Goal: Task Accomplishment & Management: Manage account settings

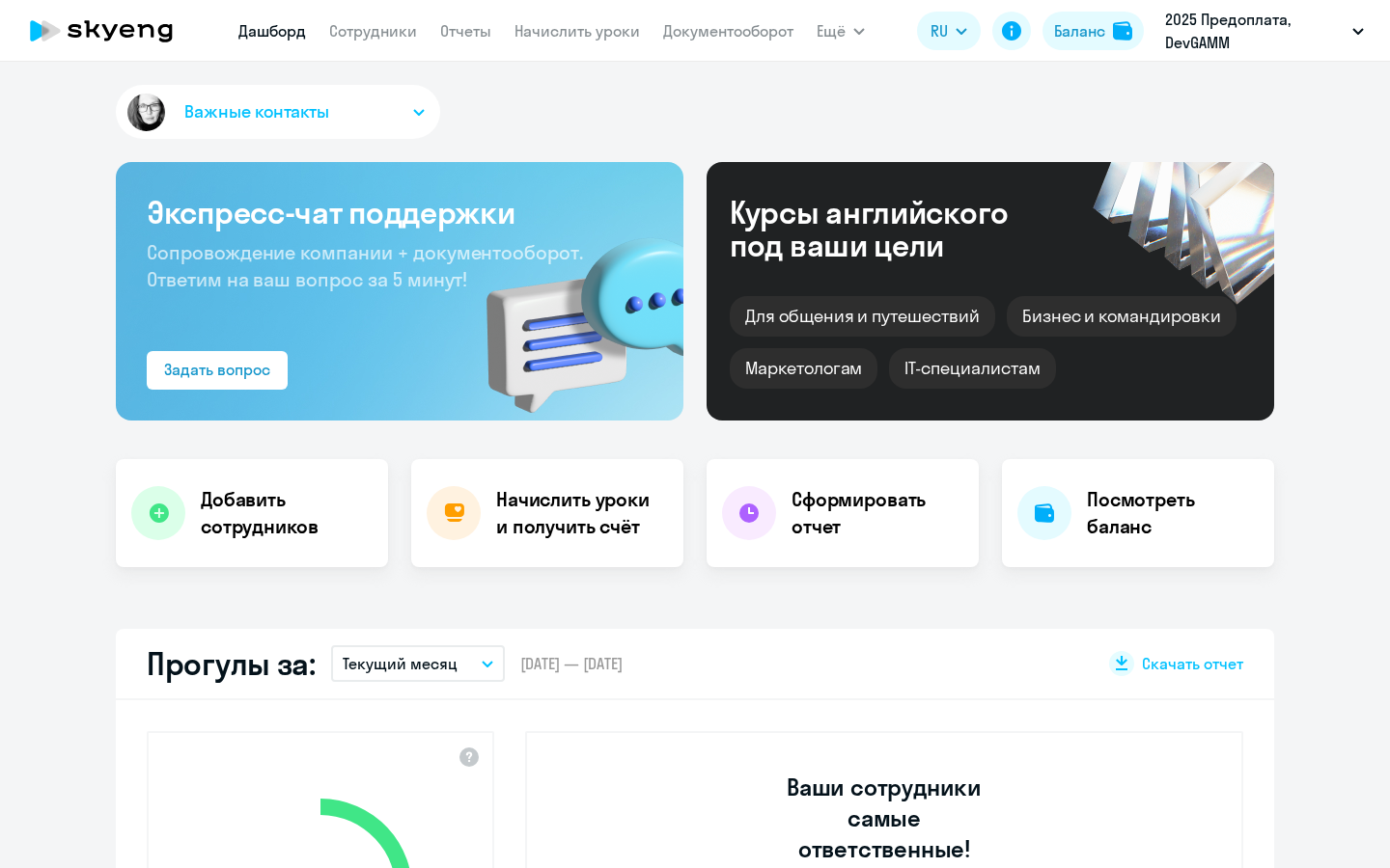
select select "30"
click at [403, 31] on link "Сотрудники" at bounding box center [373, 31] width 88 height 19
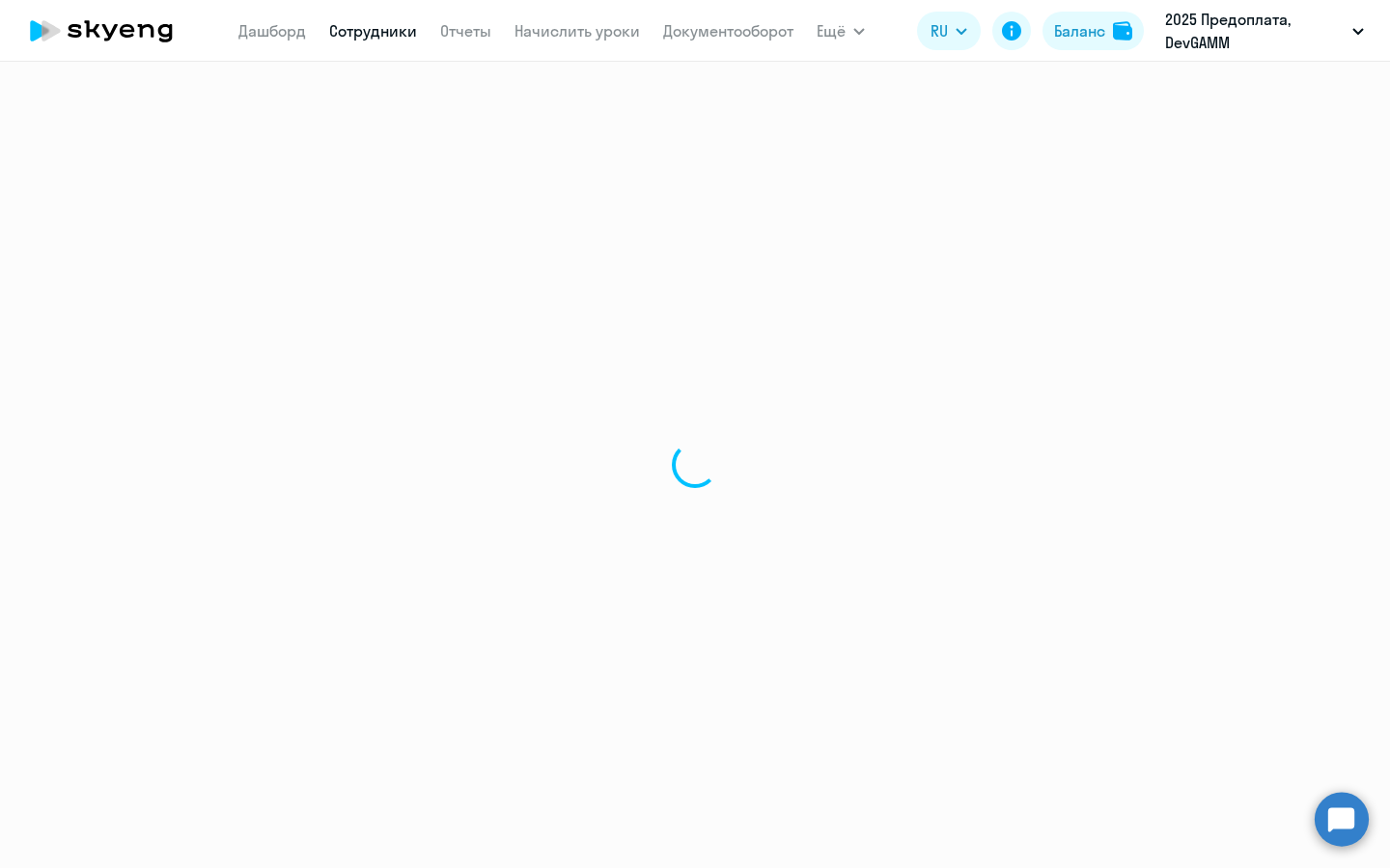
select select "30"
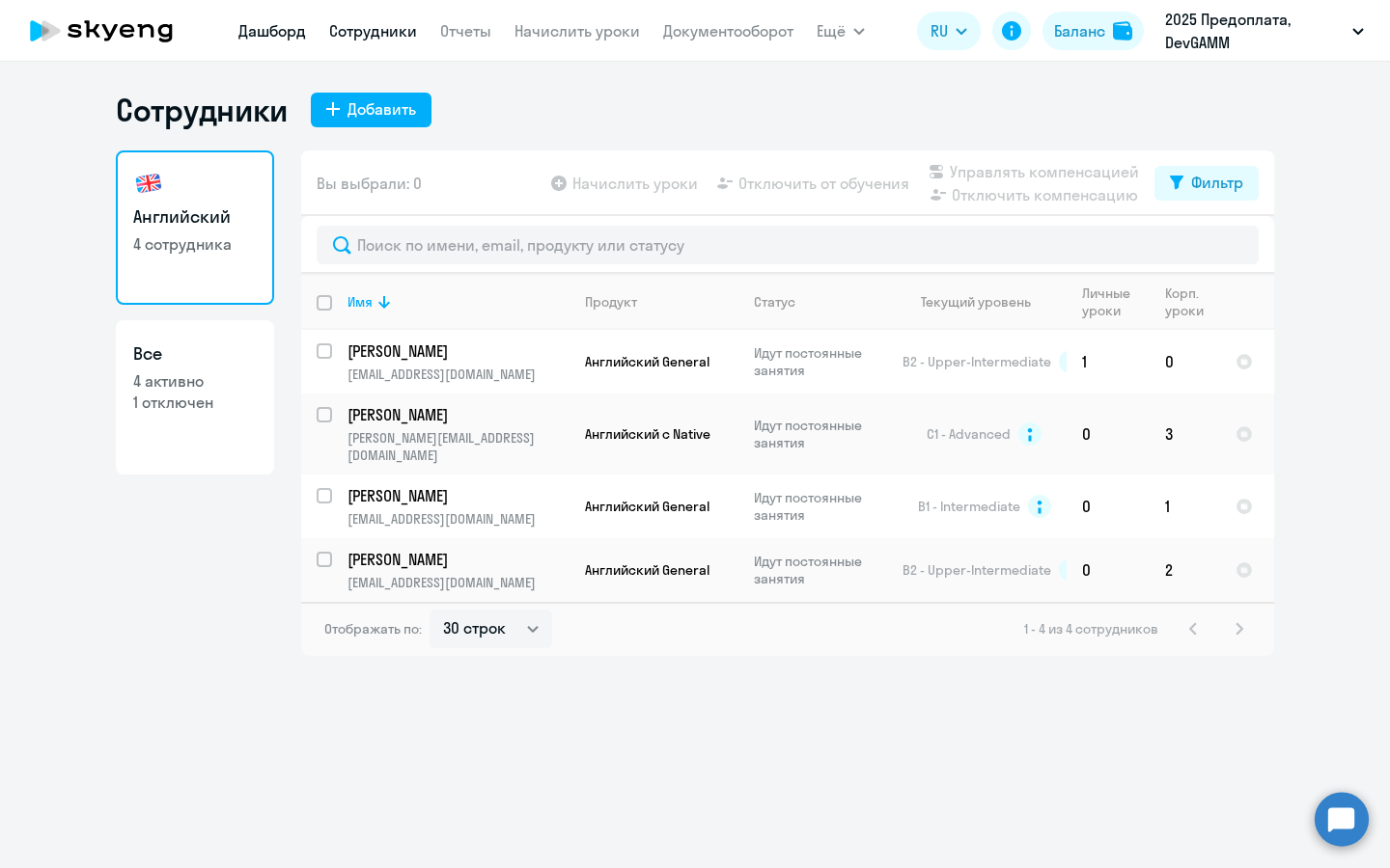
click at [258, 38] on link "Дашборд" at bounding box center [272, 31] width 68 height 19
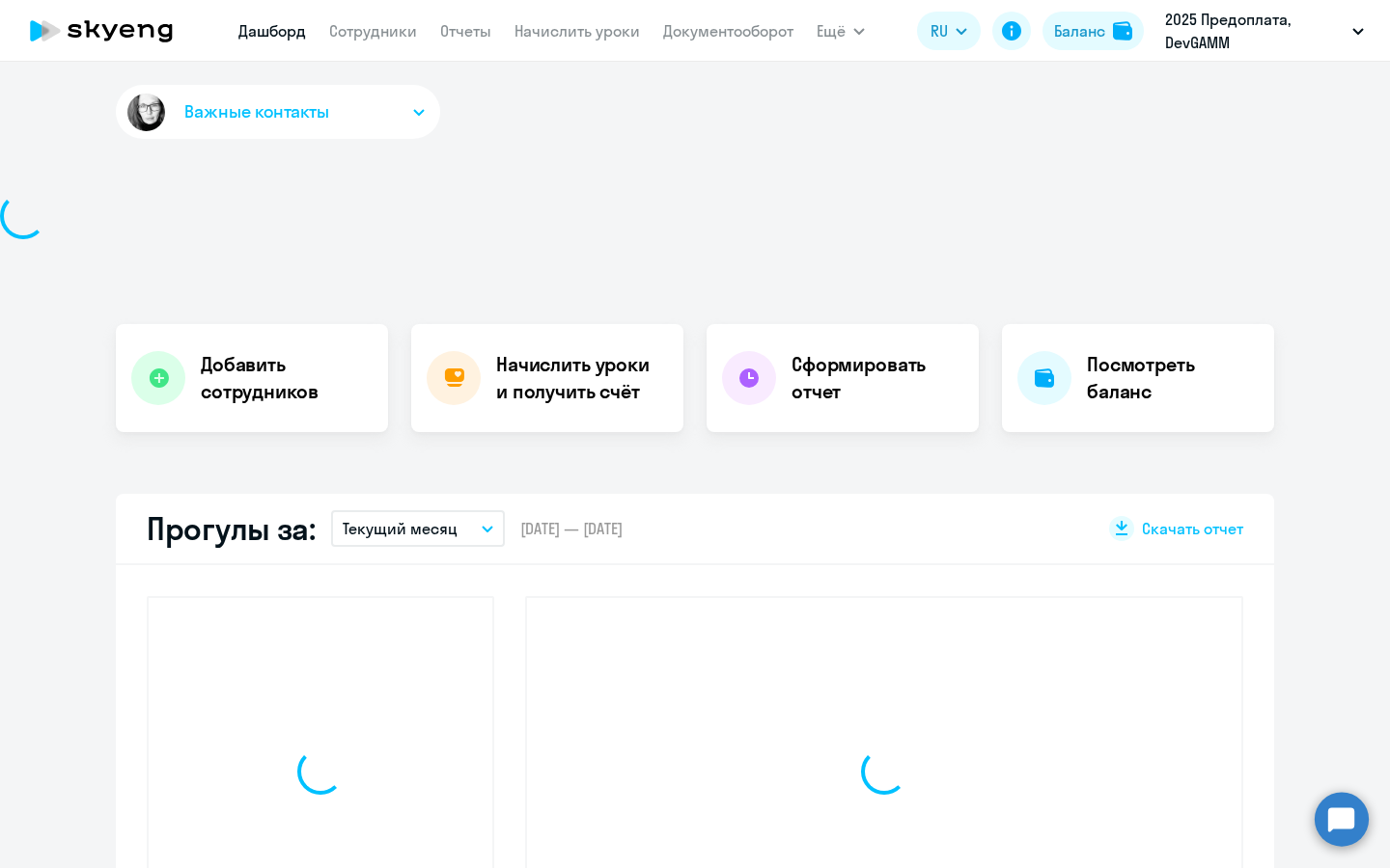
select select "30"
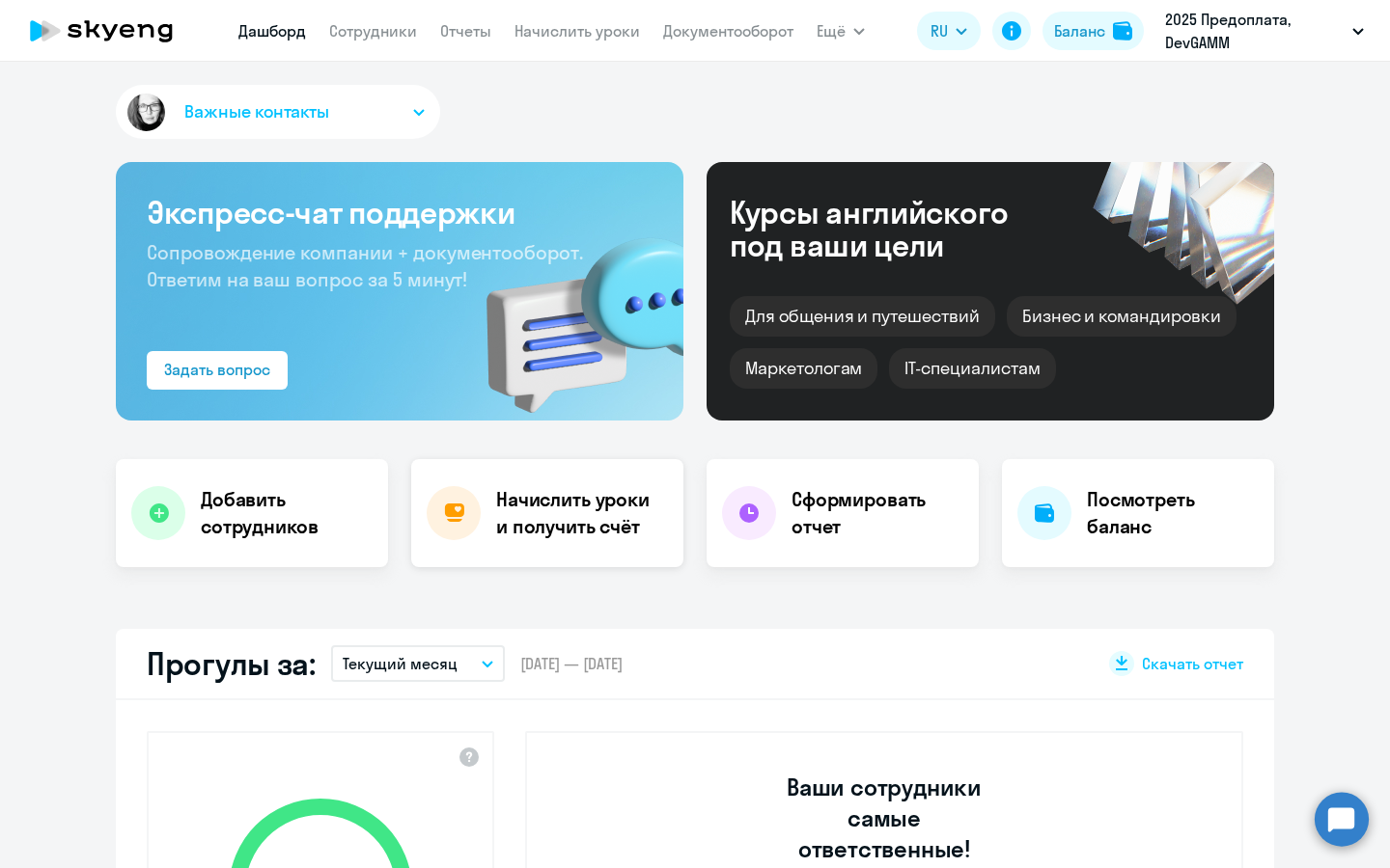
click at [589, 511] on h4 "Начислить уроки и получить счёт" at bounding box center [581, 514] width 168 height 54
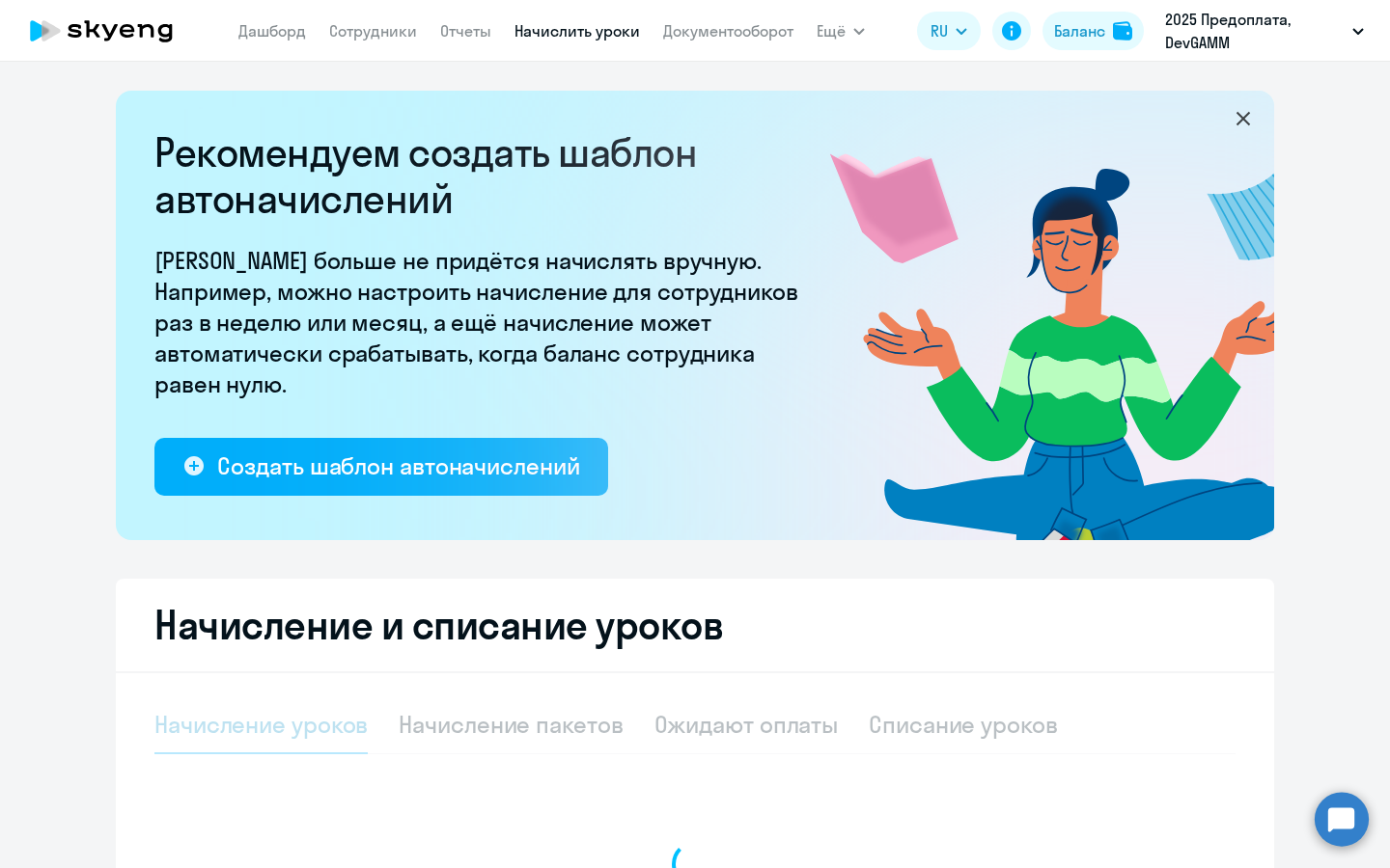
select select "10"
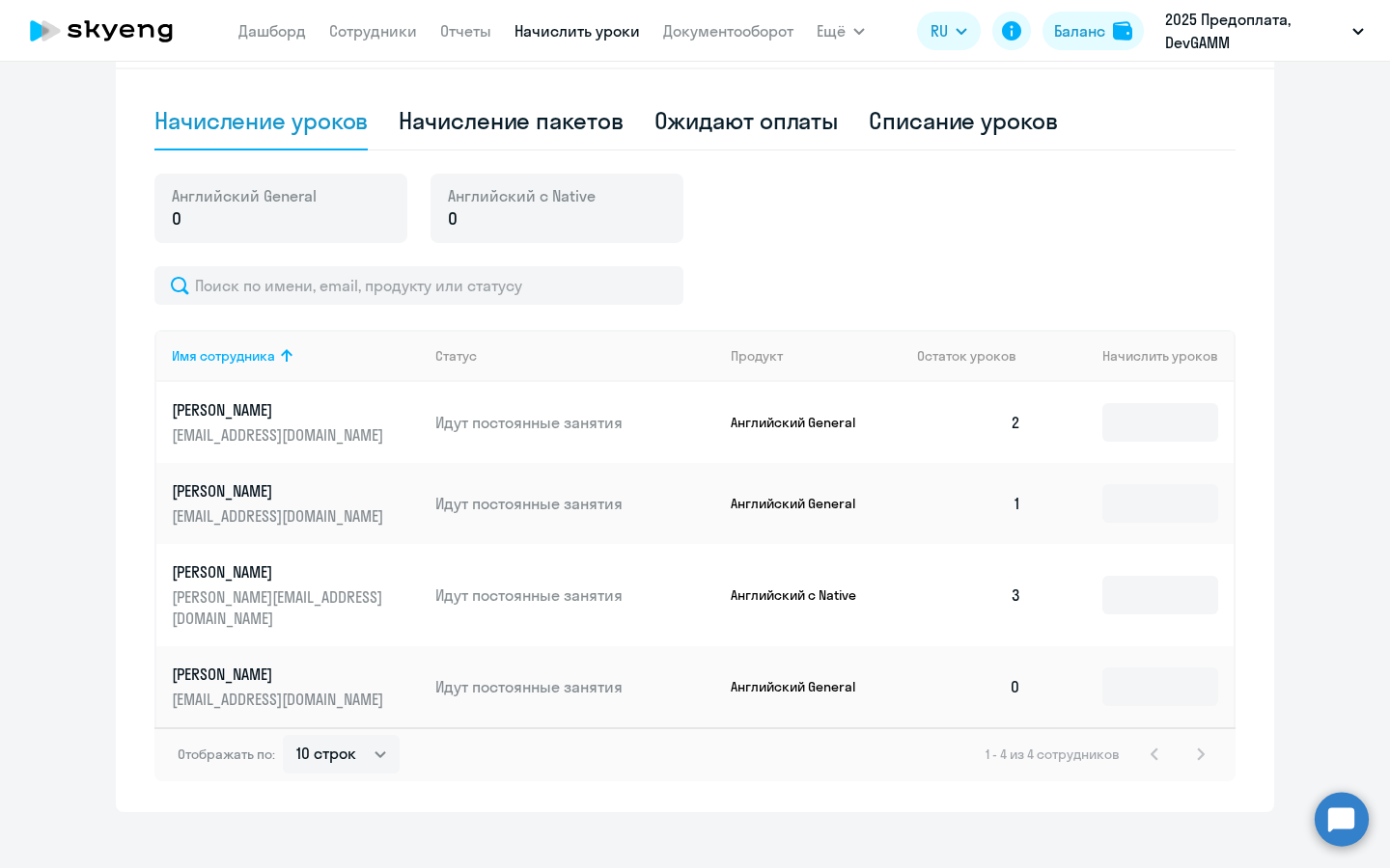
scroll to position [568, 0]
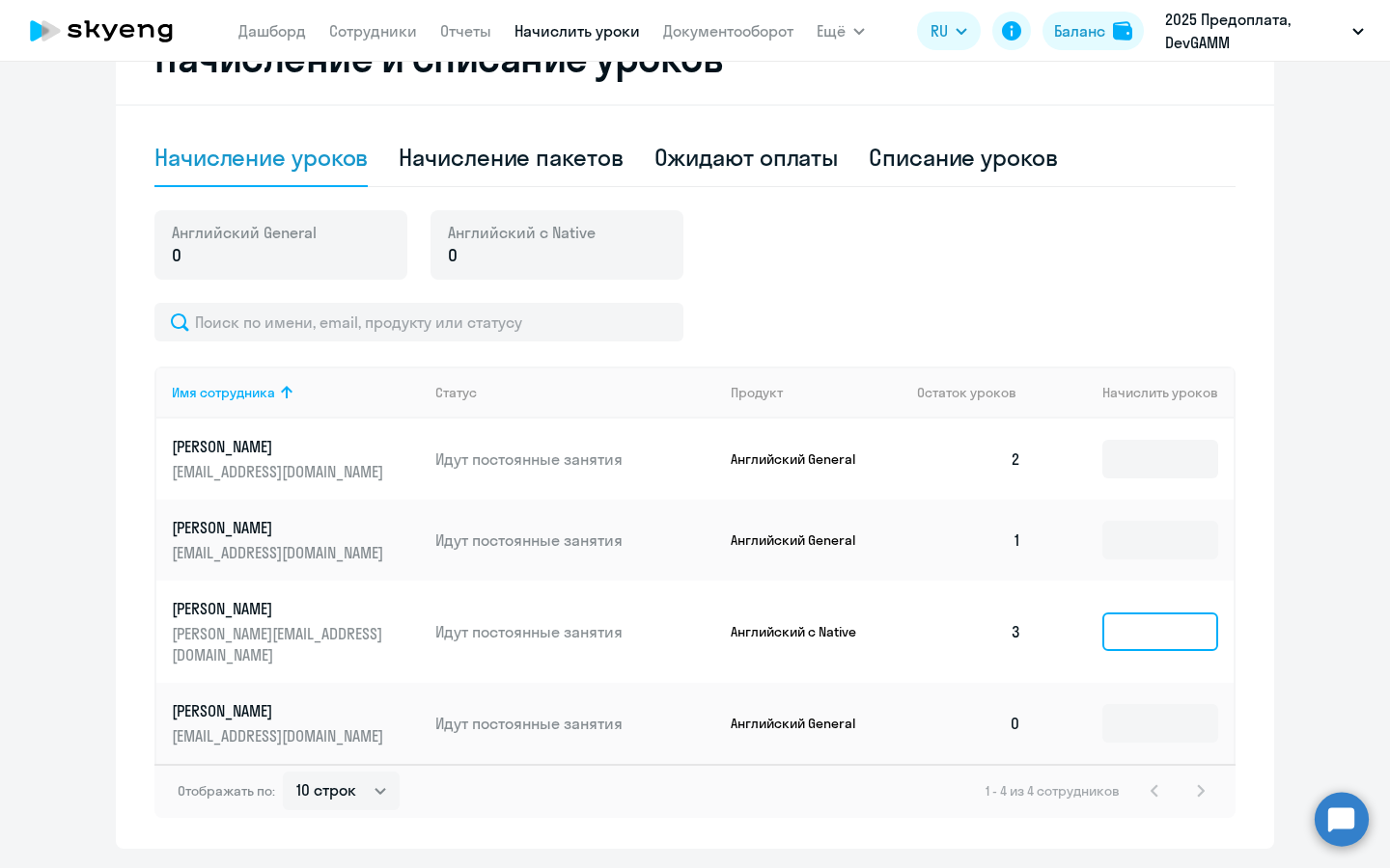
click at [1126, 627] on input at bounding box center [1160, 632] width 116 height 39
click at [1140, 625] on input at bounding box center [1160, 632] width 116 height 39
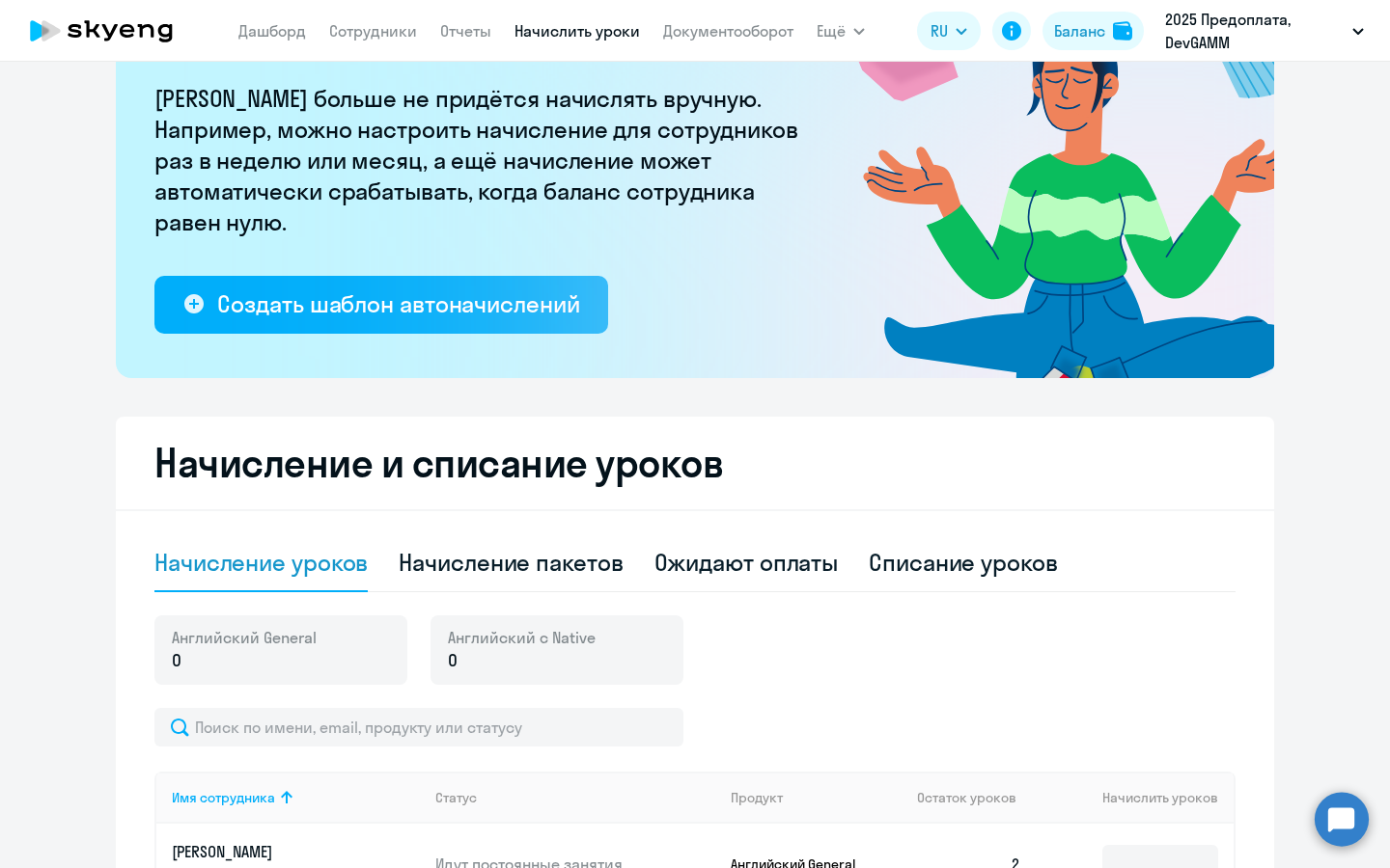
scroll to position [163, 0]
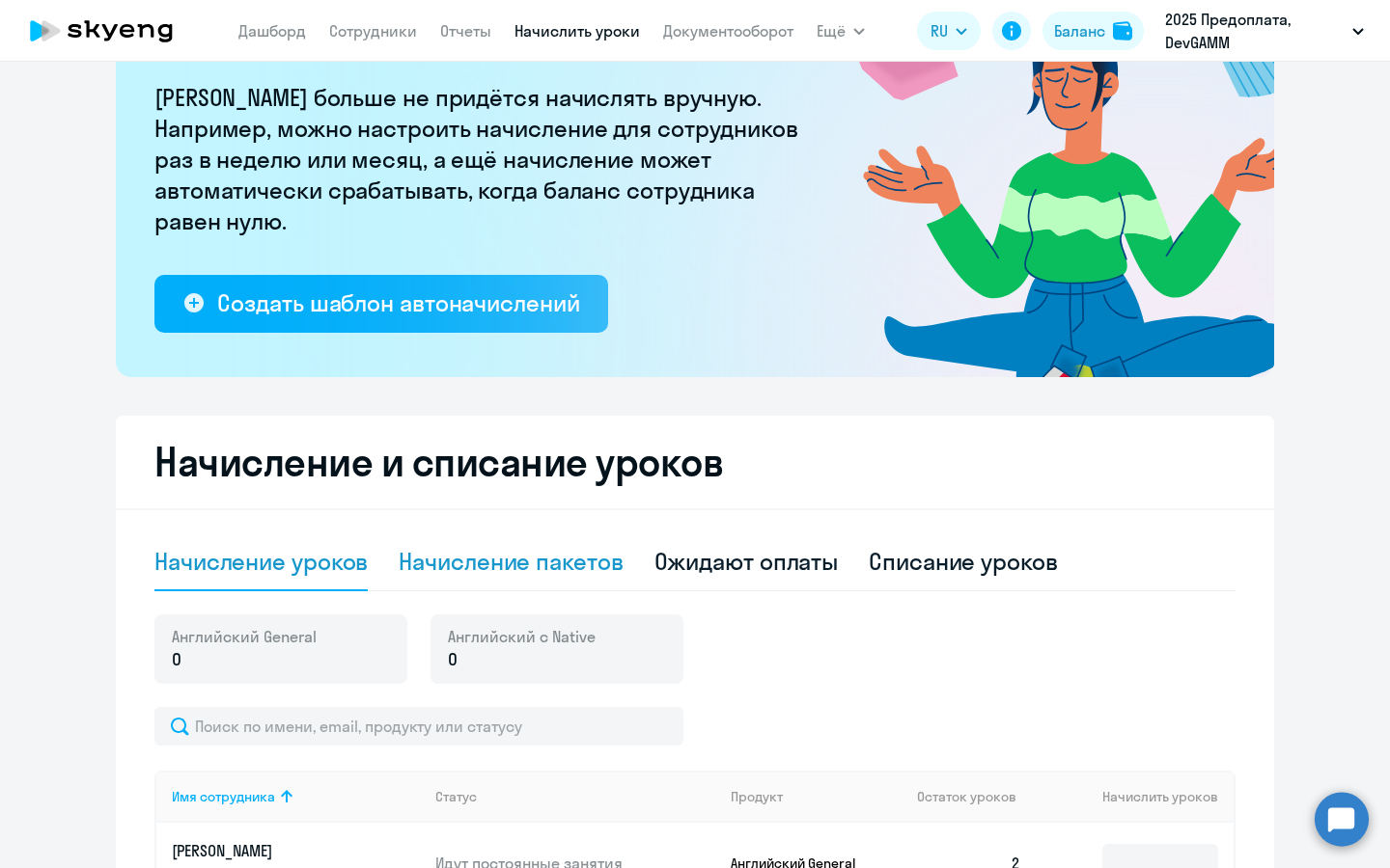
click at [563, 574] on div "Начисление пакетов" at bounding box center [511, 562] width 224 height 31
select select "10"
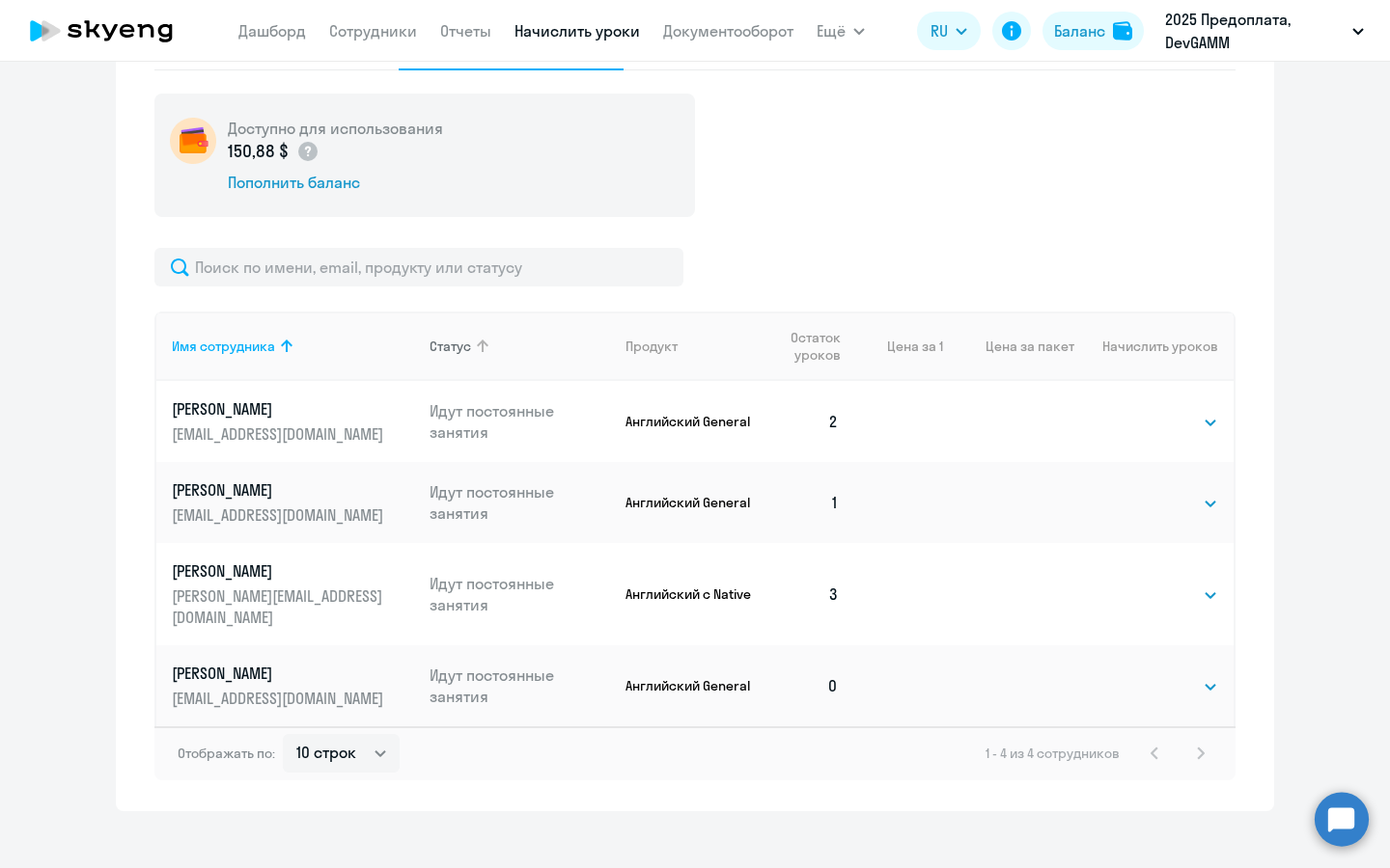
scroll to position [683, 0]
select select "4"
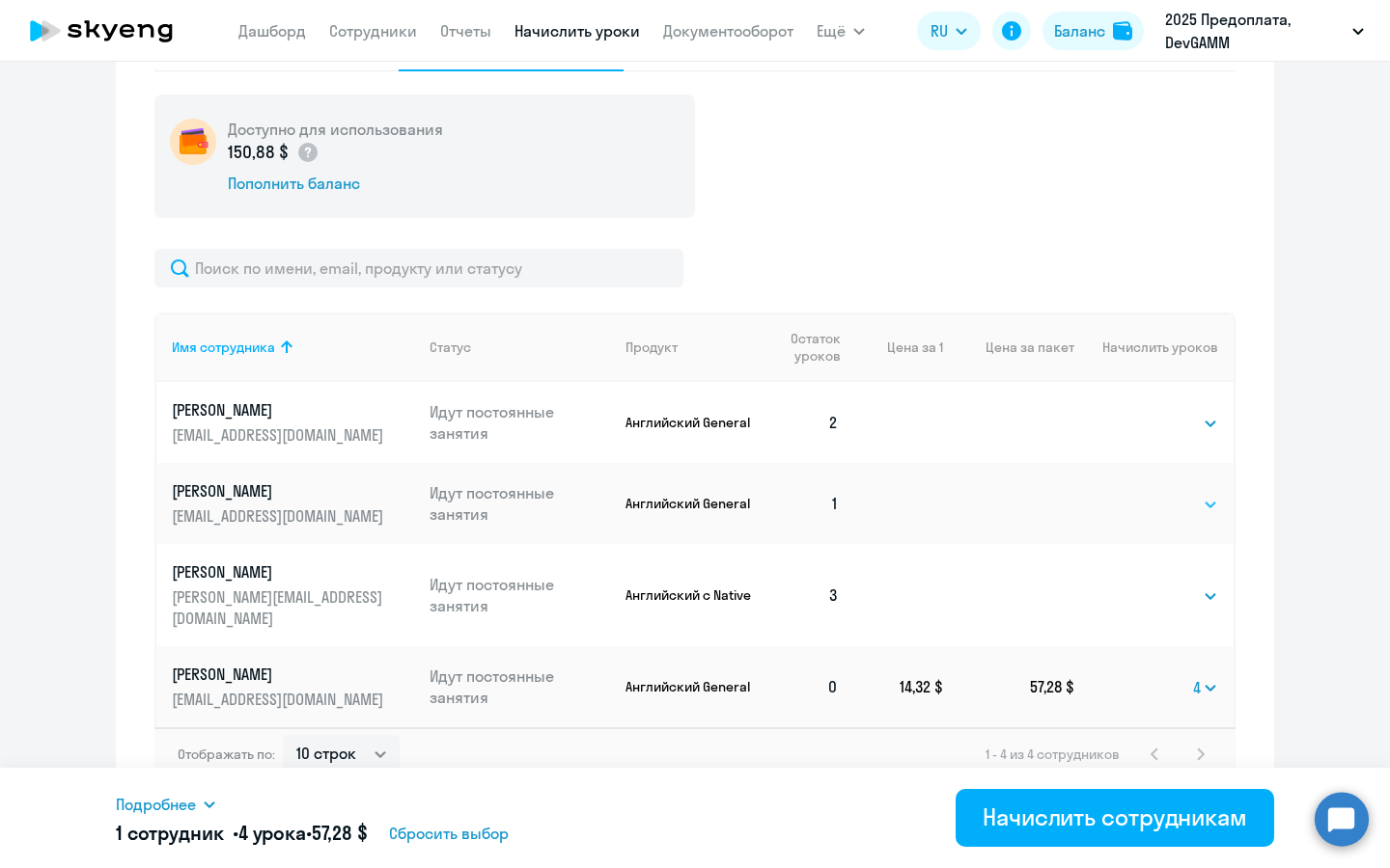
select select "4"
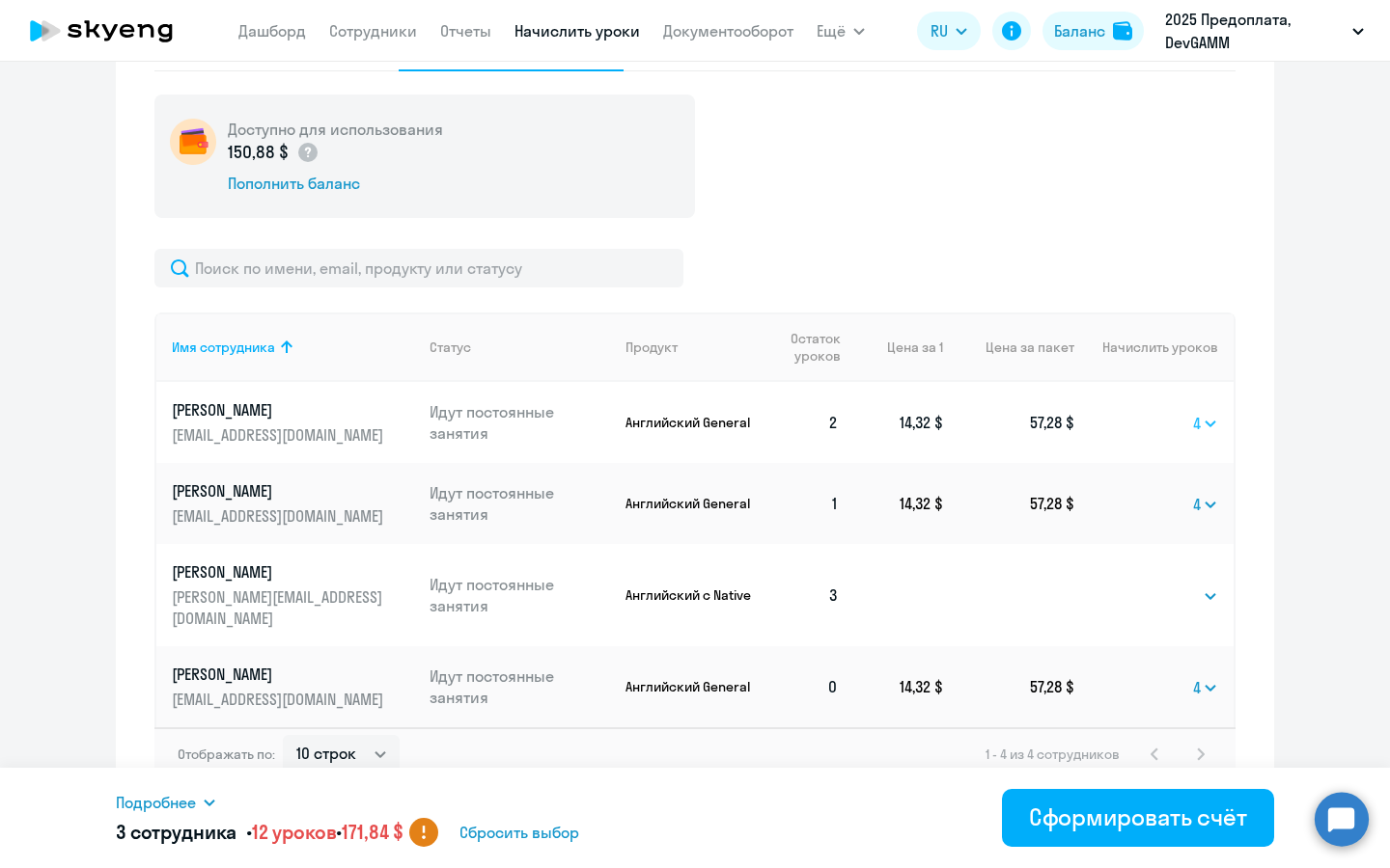
select select
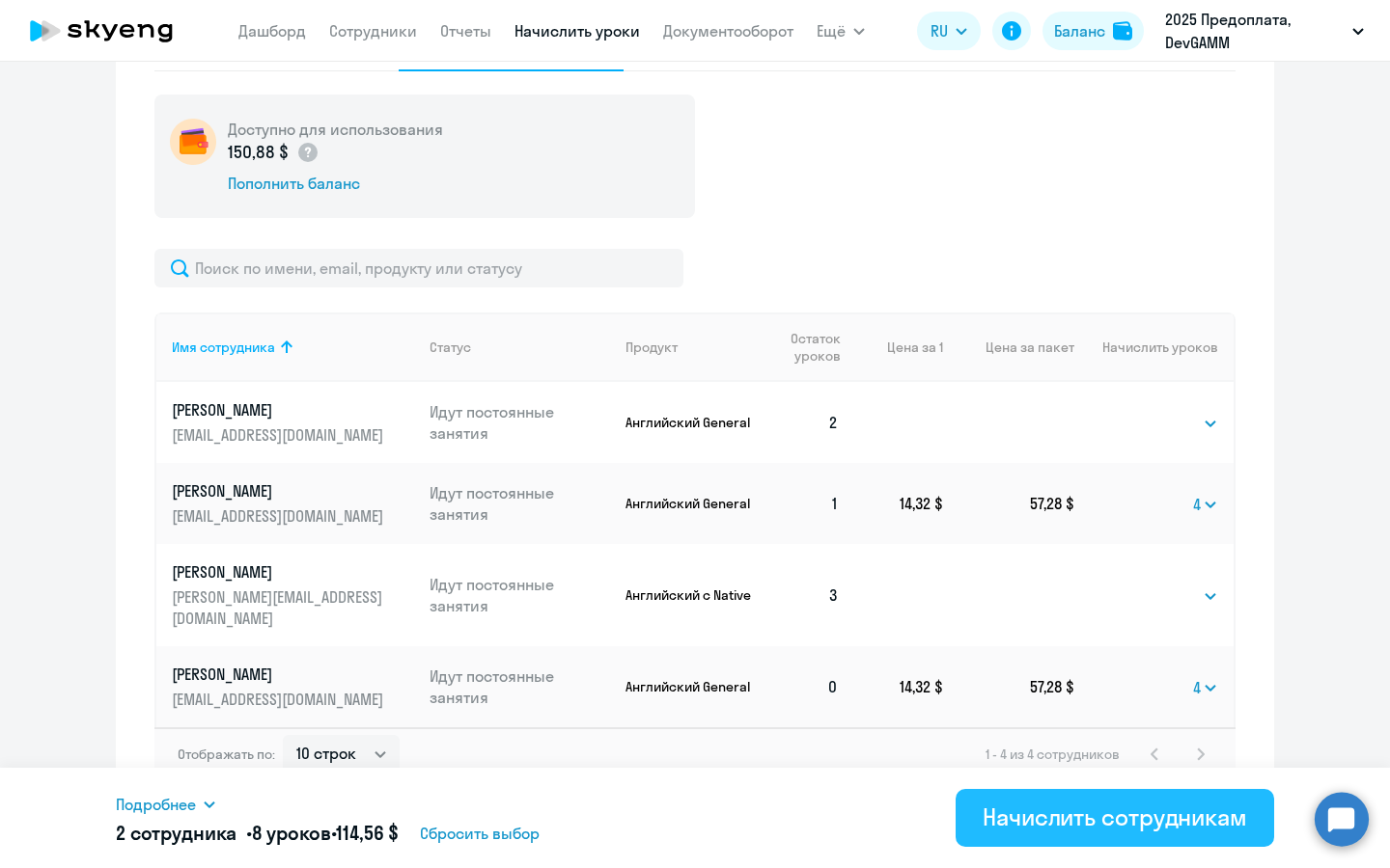
click at [1054, 822] on div "Начислить сотрудникам" at bounding box center [1115, 817] width 265 height 31
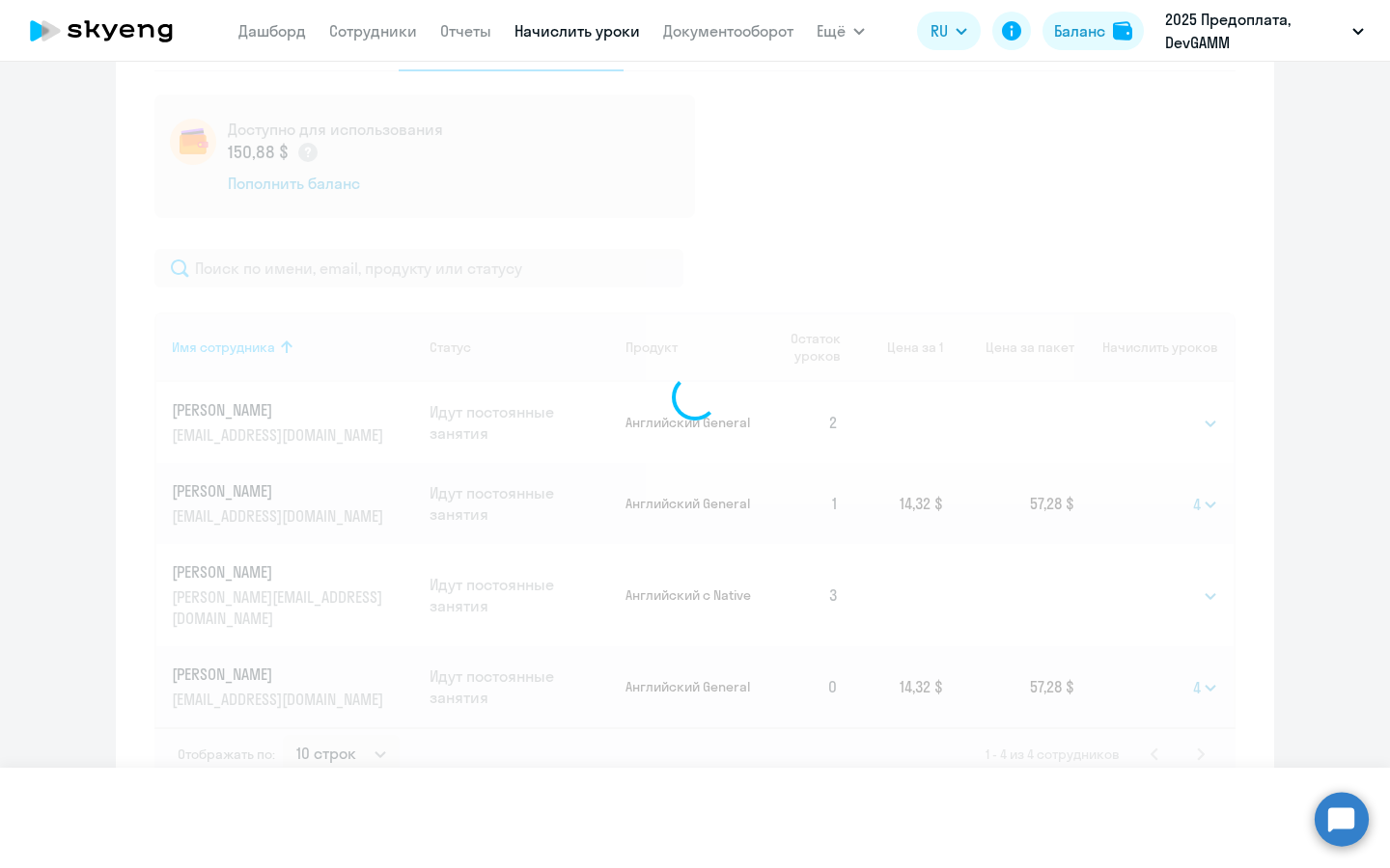
select select
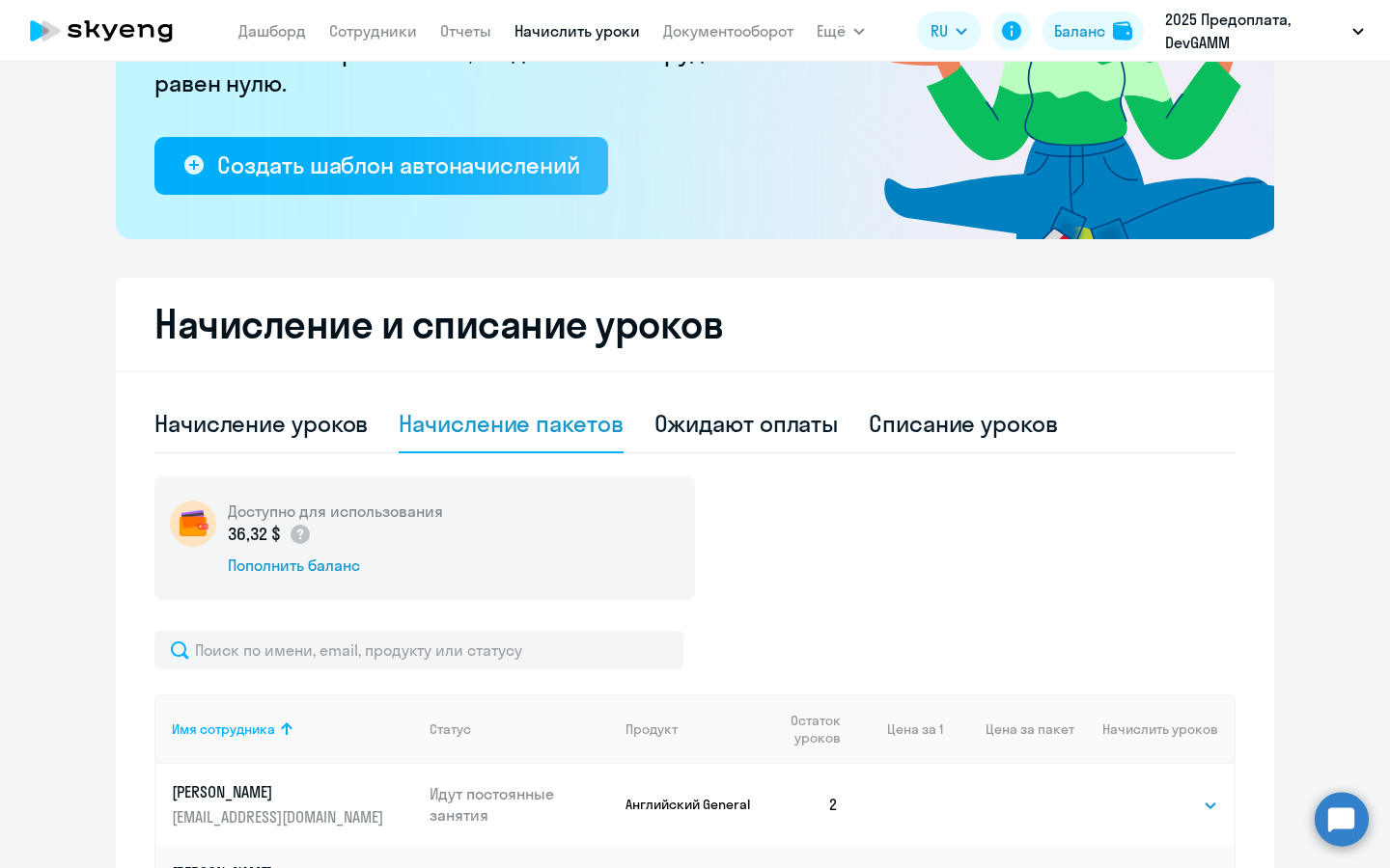
scroll to position [301, 0]
click at [305, 563] on div "Пополнить баланс" at bounding box center [335, 566] width 215 height 21
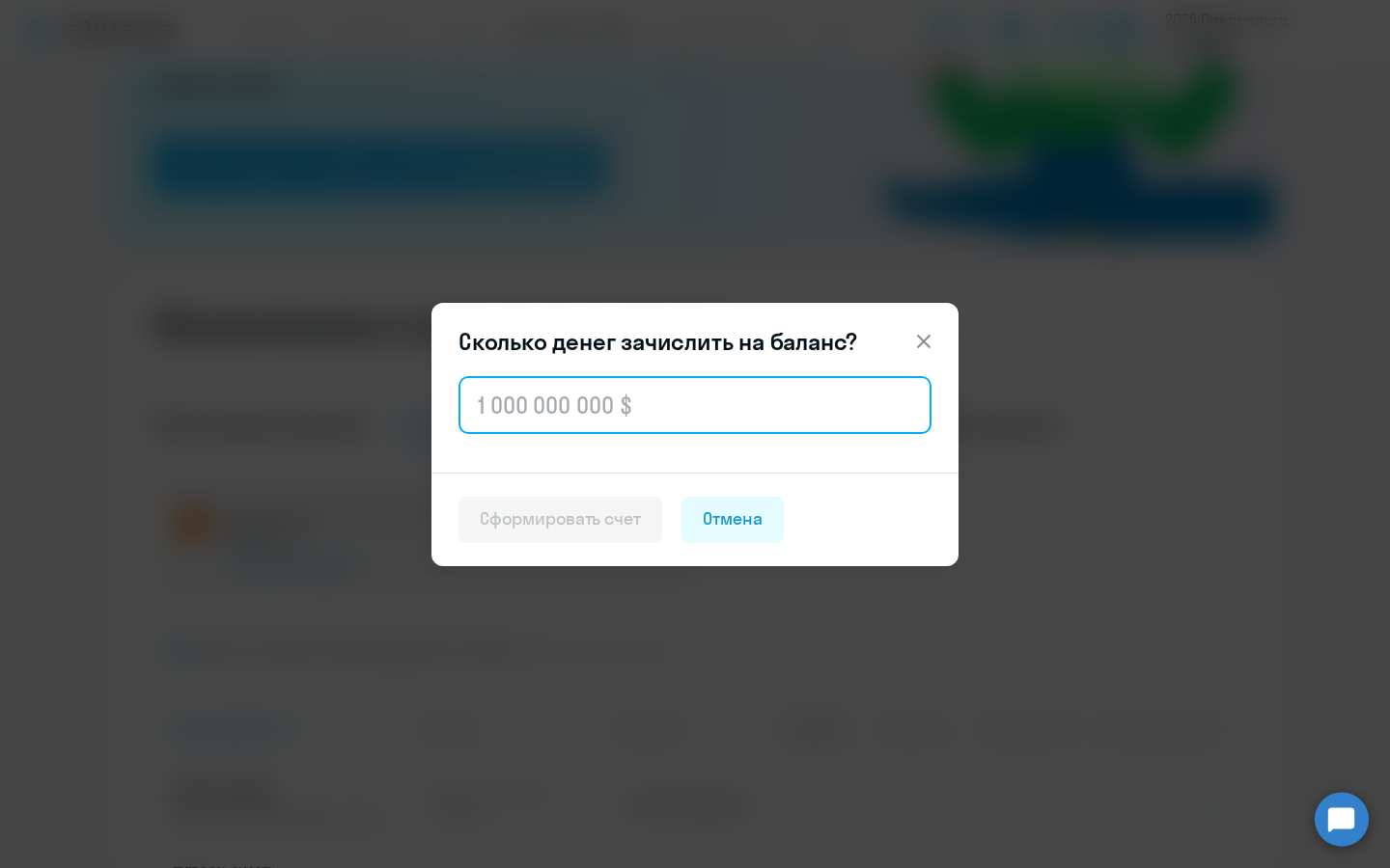
click at [692, 413] on input "text" at bounding box center [695, 406] width 473 height 58
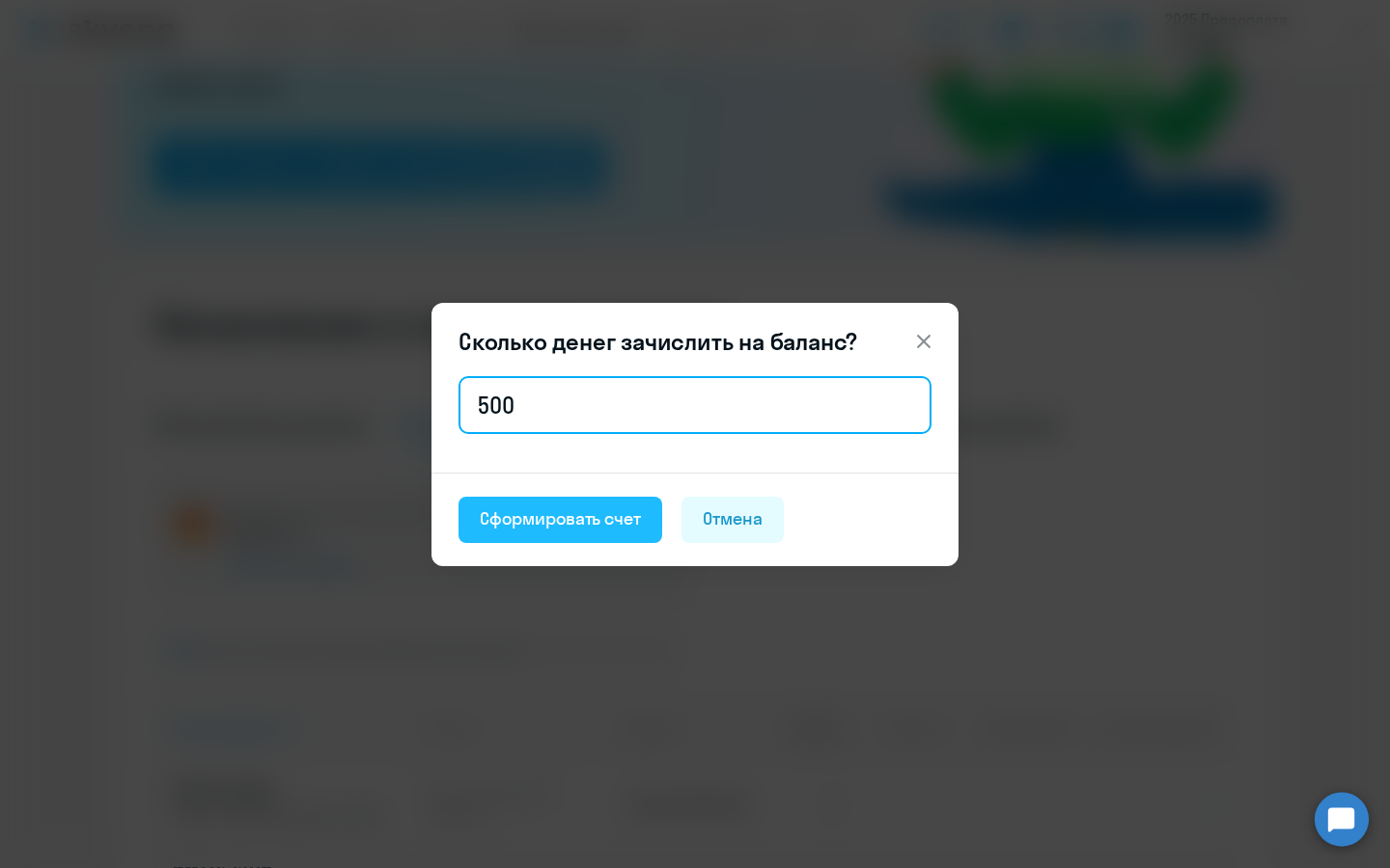
type input "500"
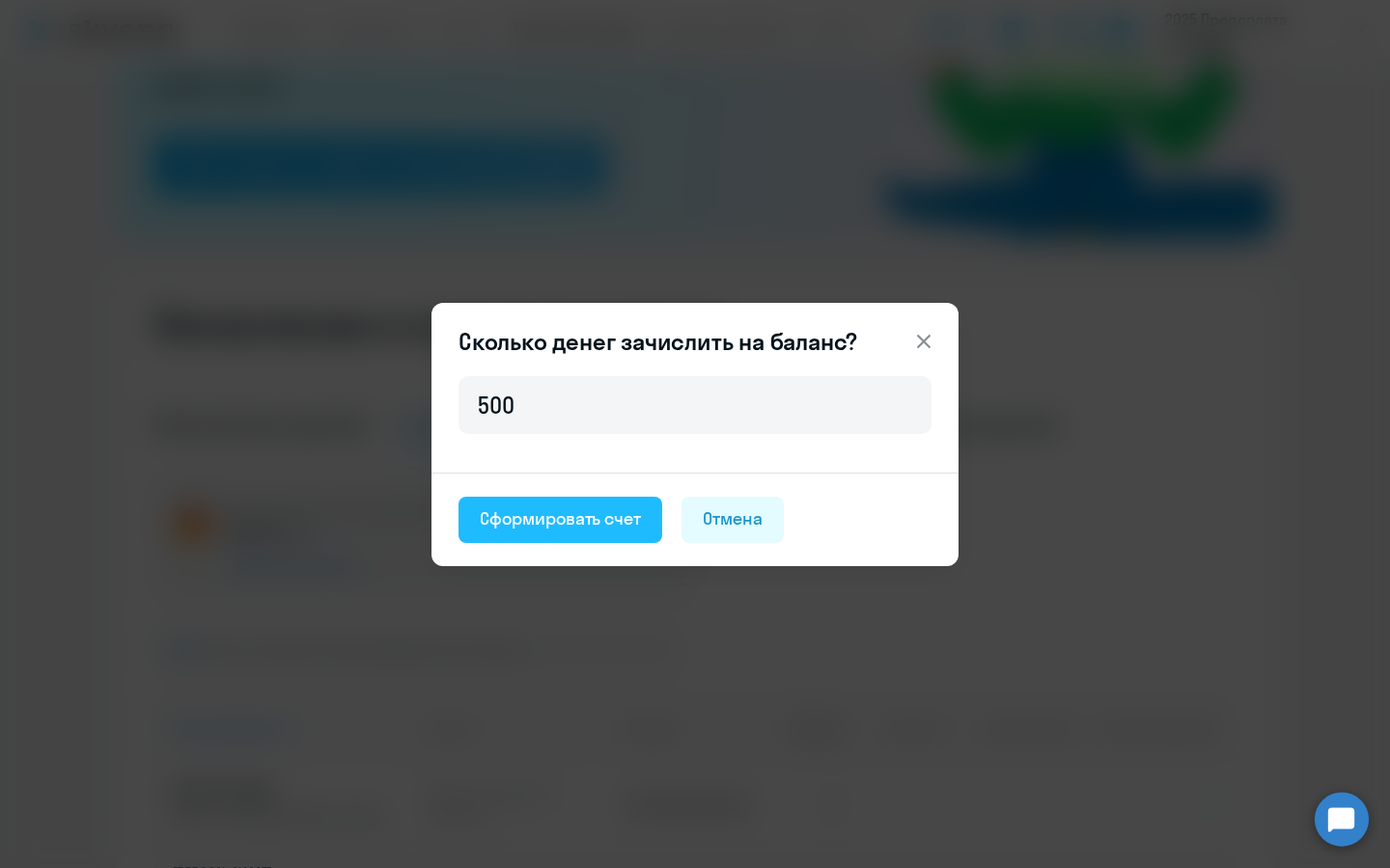
click at [586, 526] on div "Сформировать счет" at bounding box center [560, 519] width 161 height 25
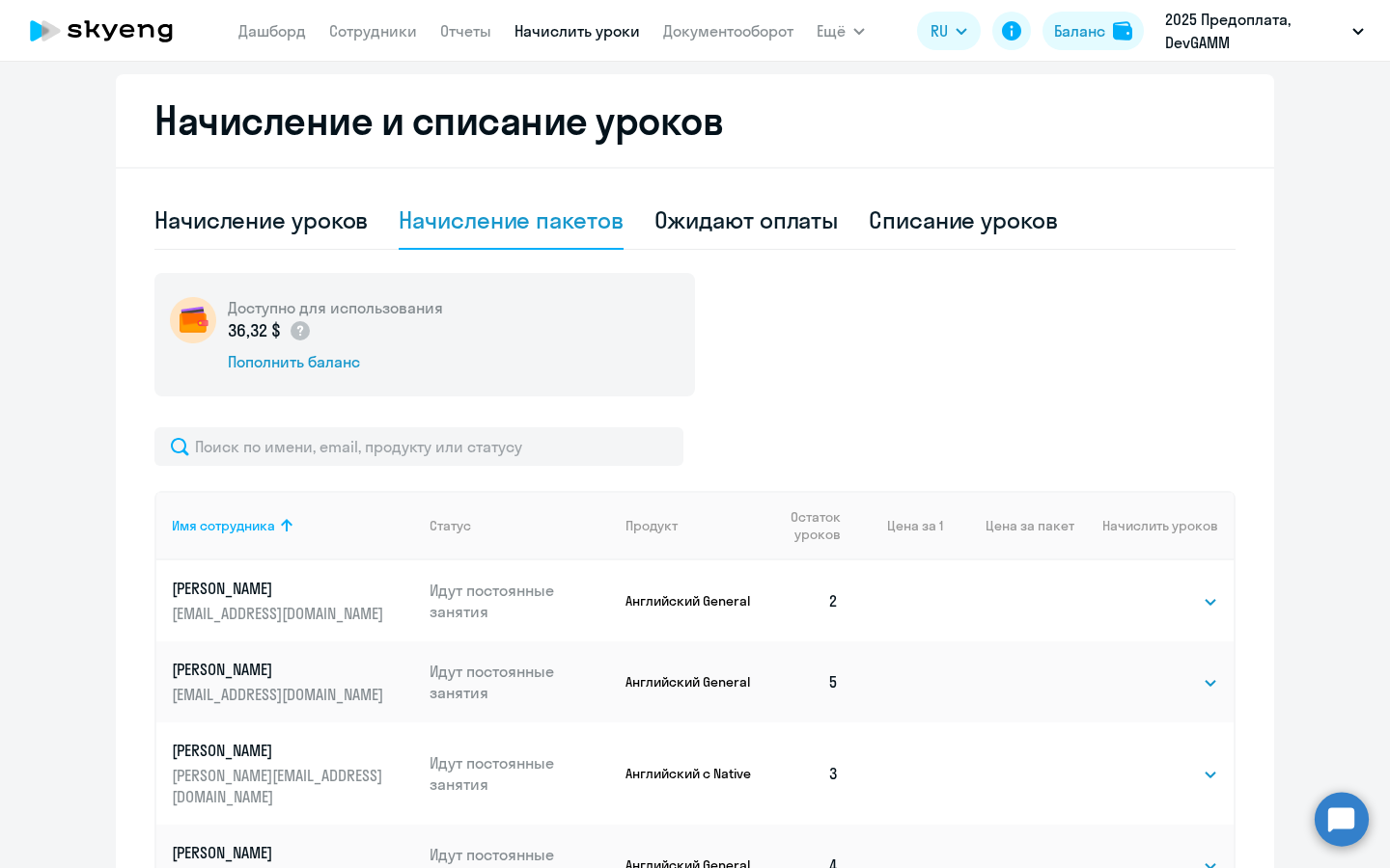
scroll to position [511, 0]
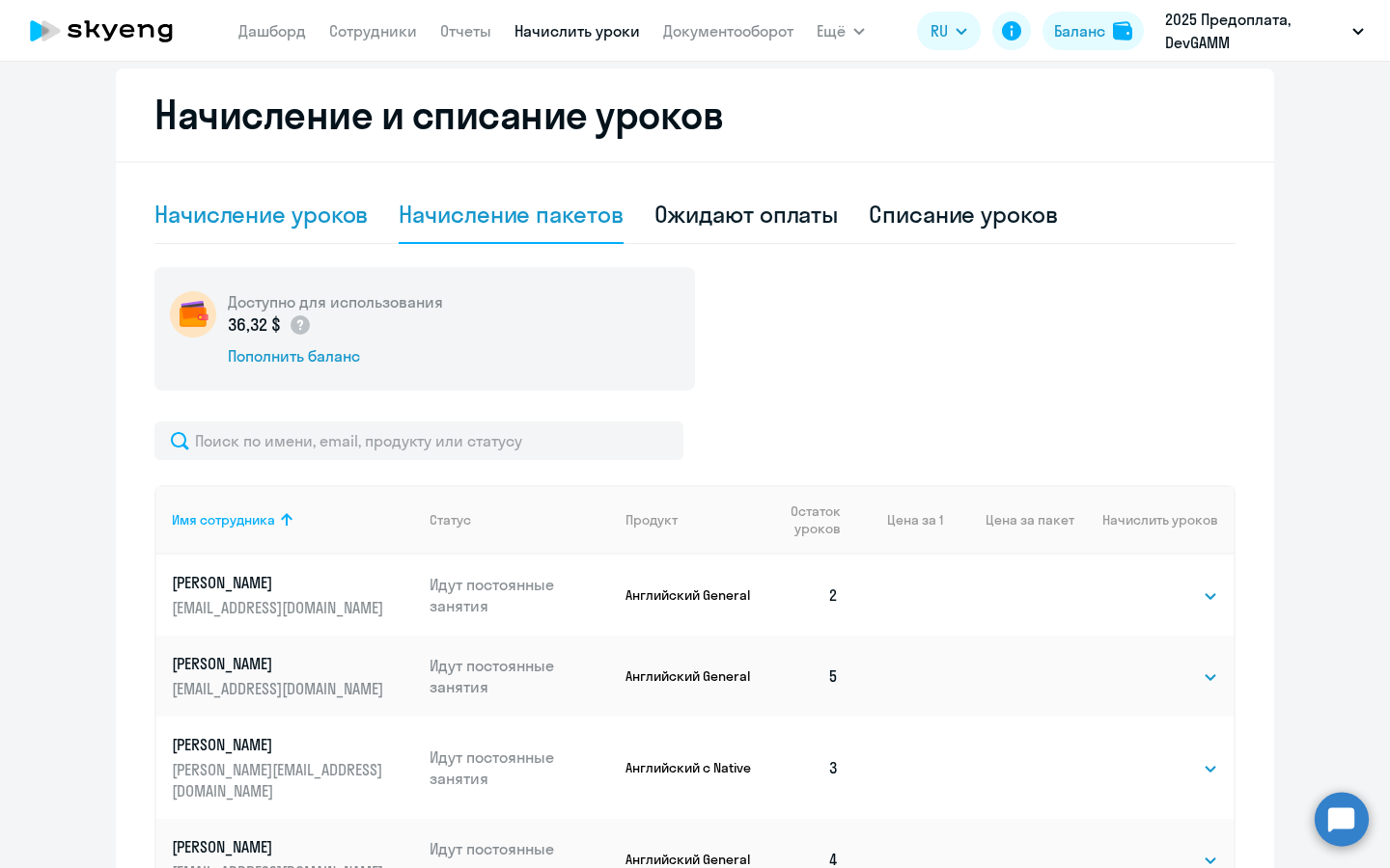
click at [311, 210] on div "Начисление уроков" at bounding box center [261, 214] width 213 height 31
select select "10"
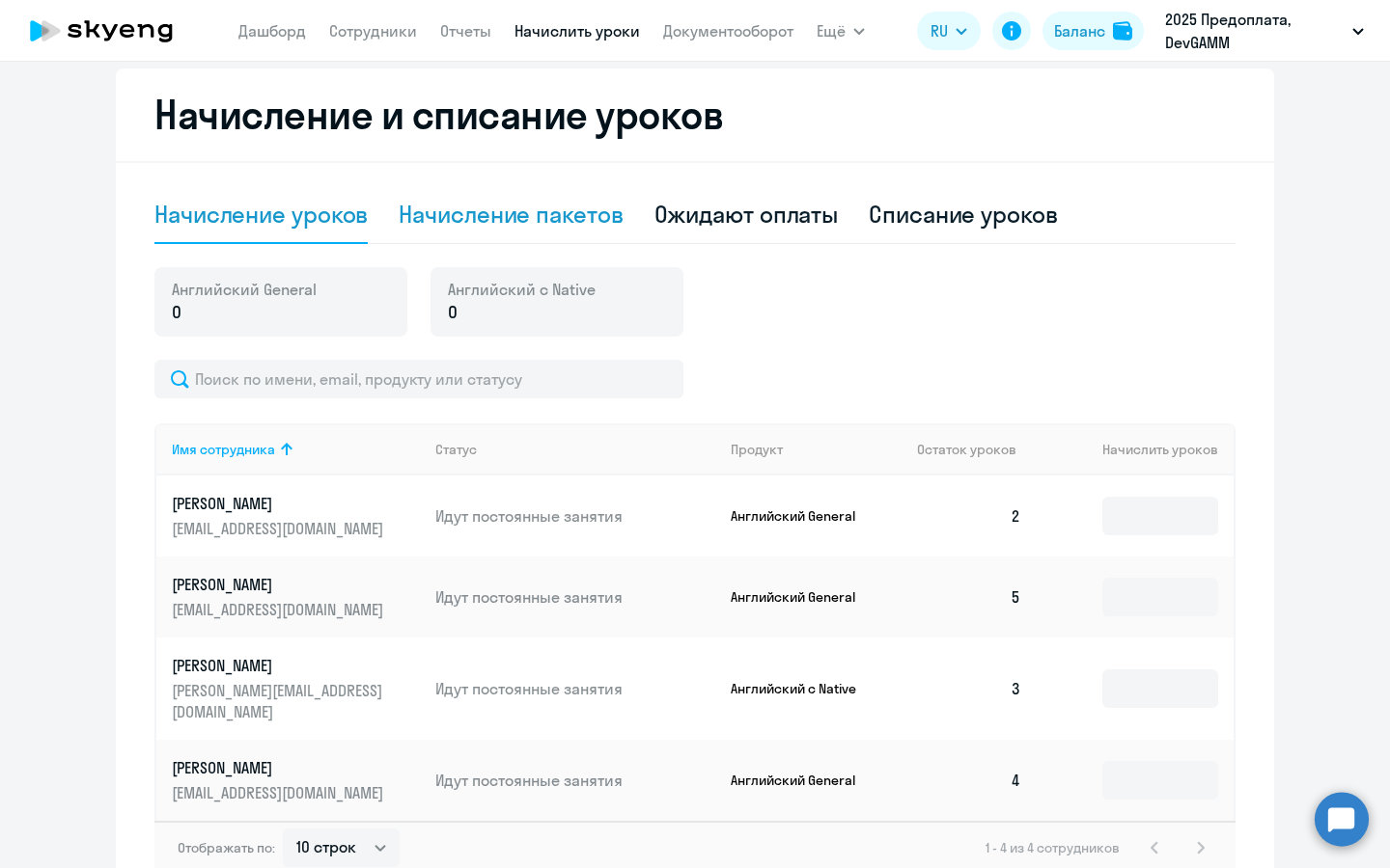
click at [552, 215] on div "Начисление пакетов" at bounding box center [511, 214] width 224 height 31
select select "10"
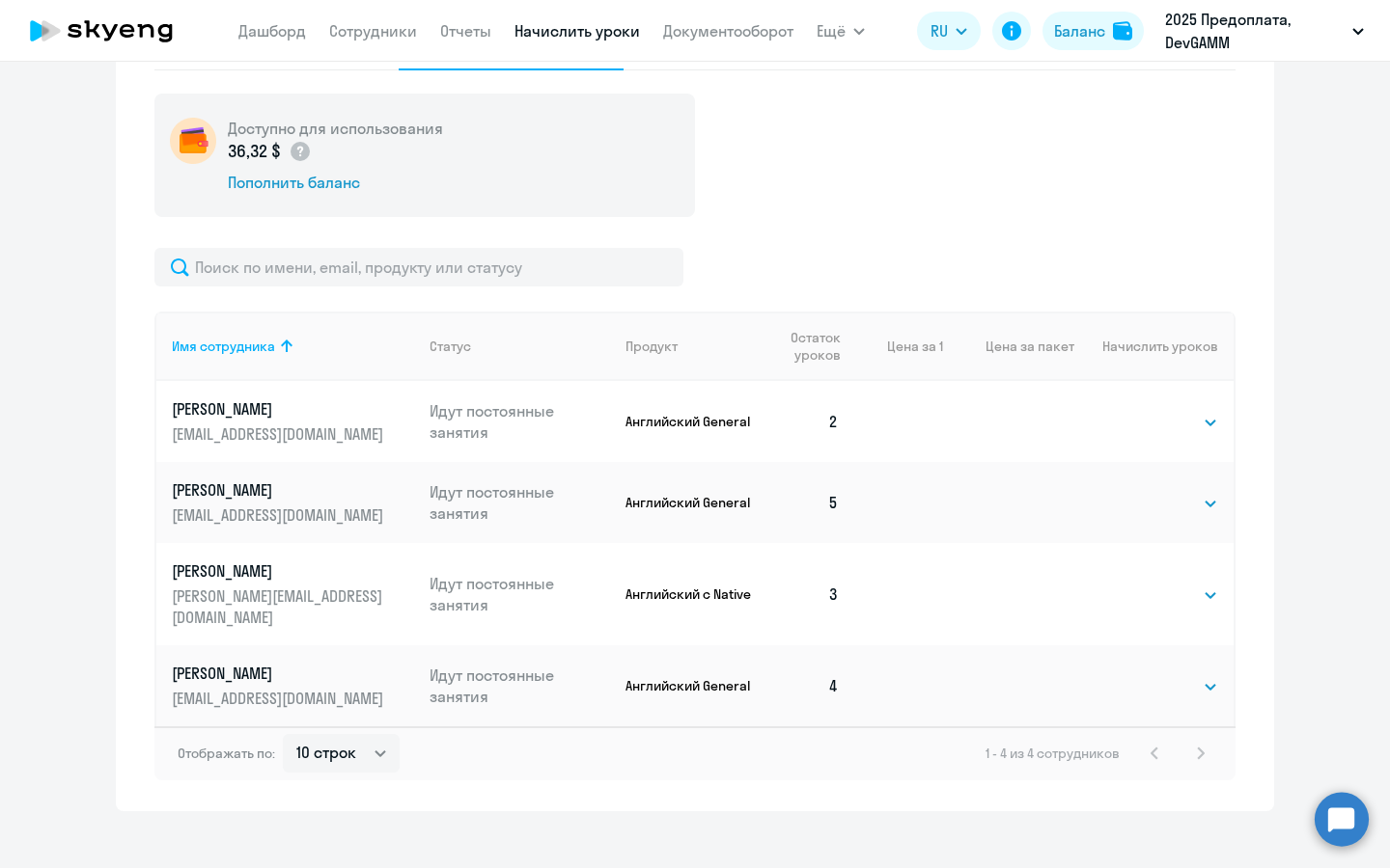
scroll to position [683, 0]
click at [1103, 31] on div "Баланс" at bounding box center [1079, 31] width 51 height 23
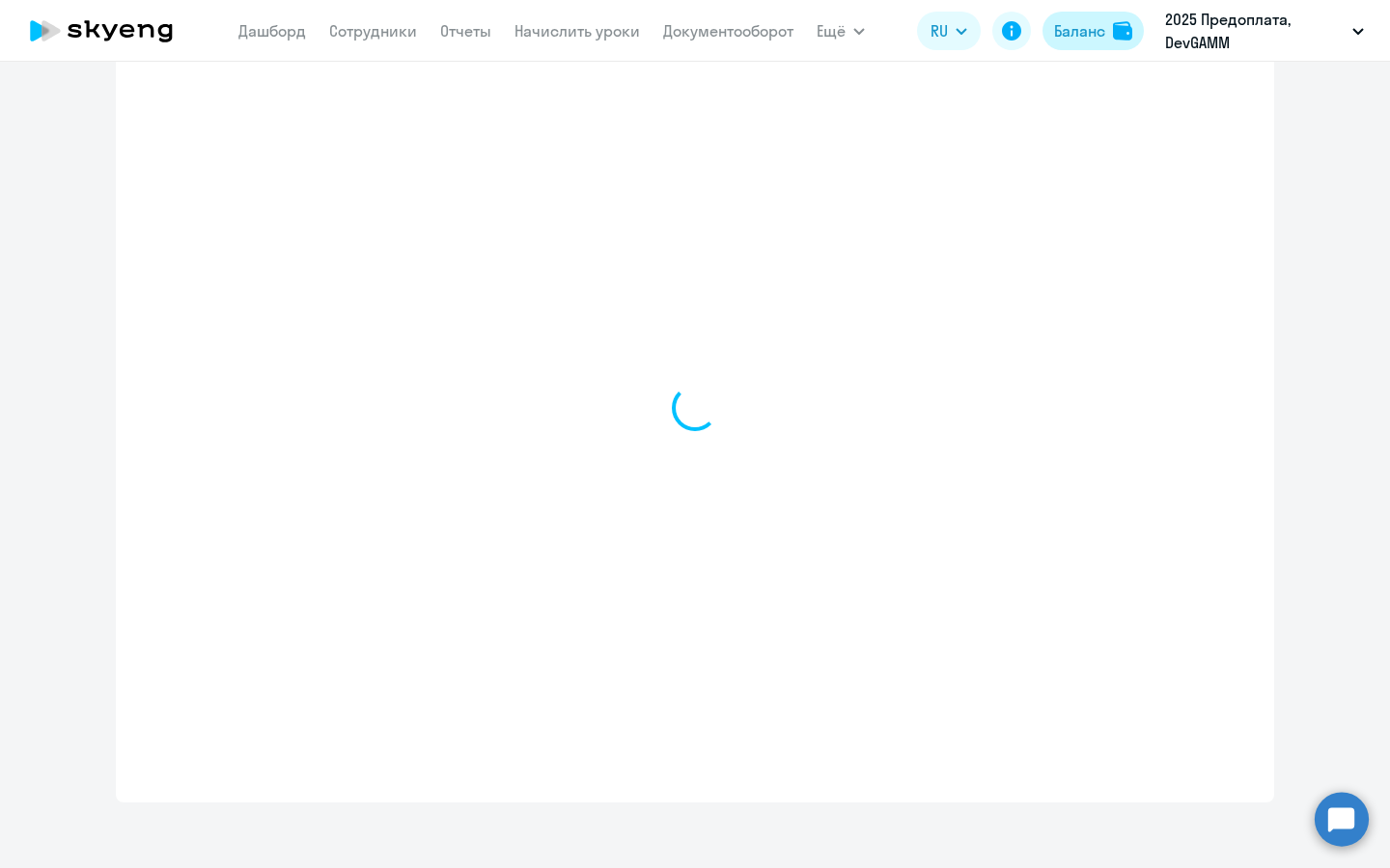
scroll to position [519, 0]
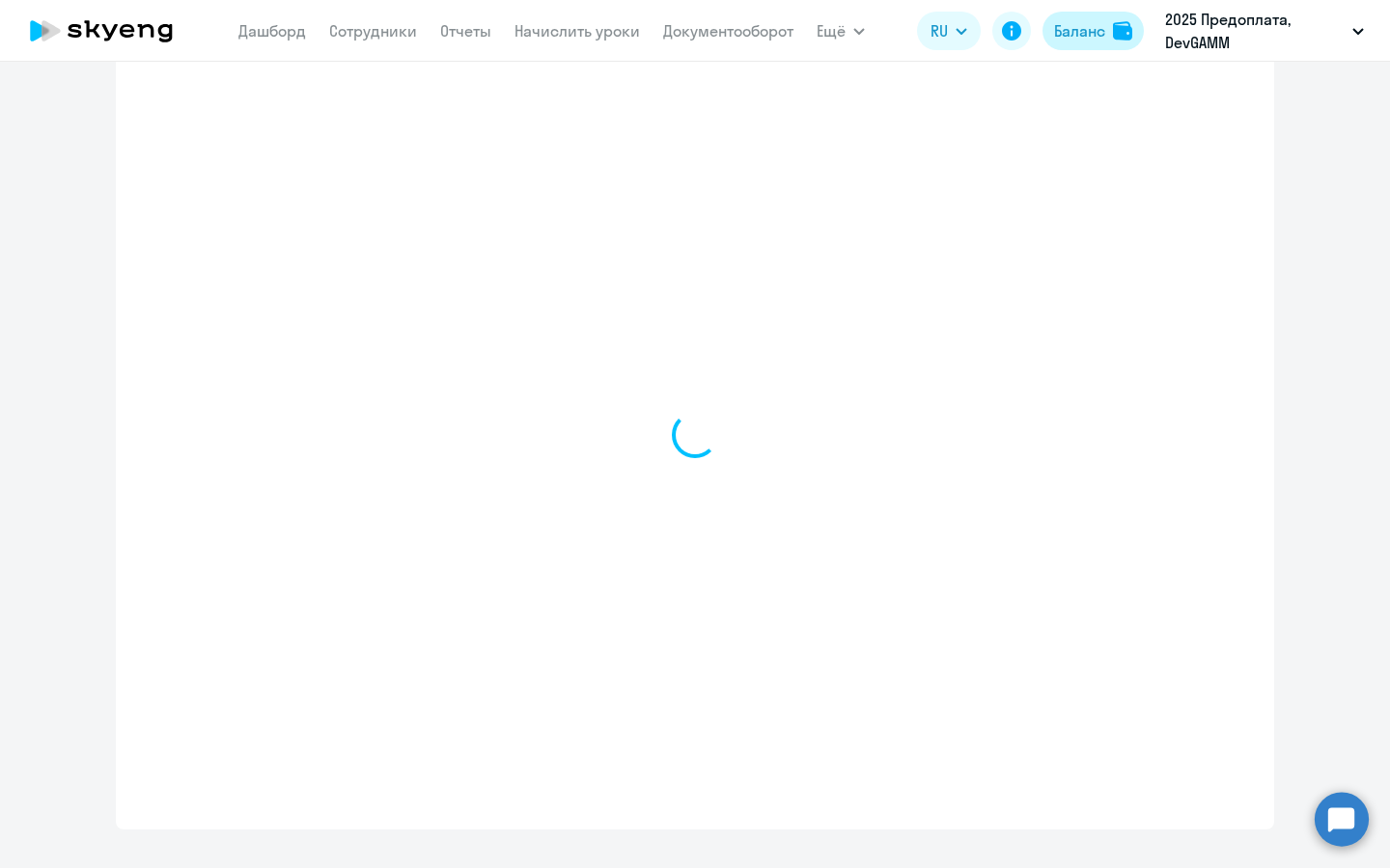
select select "english_adult_not_native_speaker"
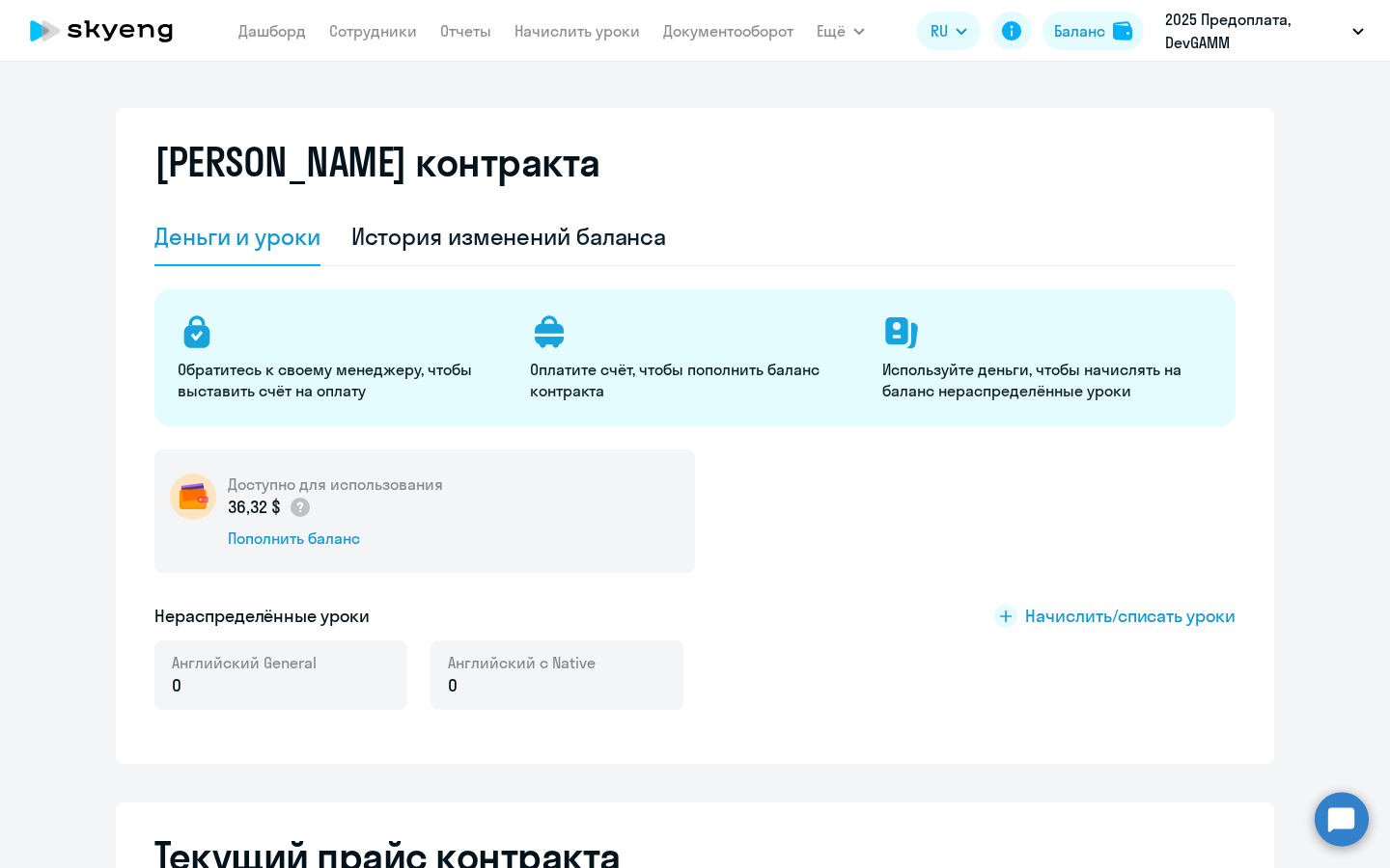
scroll to position [0, 0]
click at [557, 38] on link "Начислить уроки" at bounding box center [578, 31] width 126 height 19
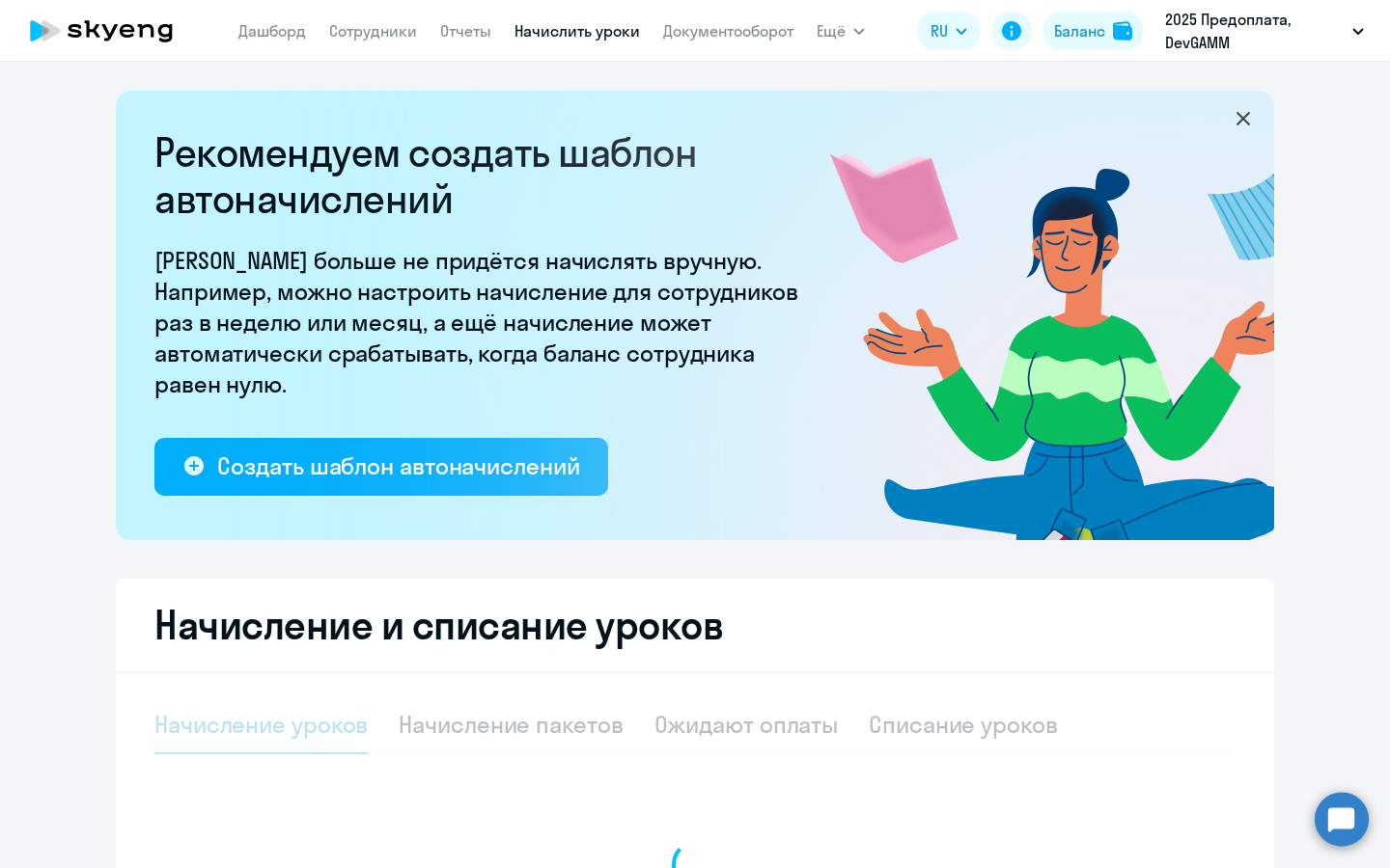
select select "10"
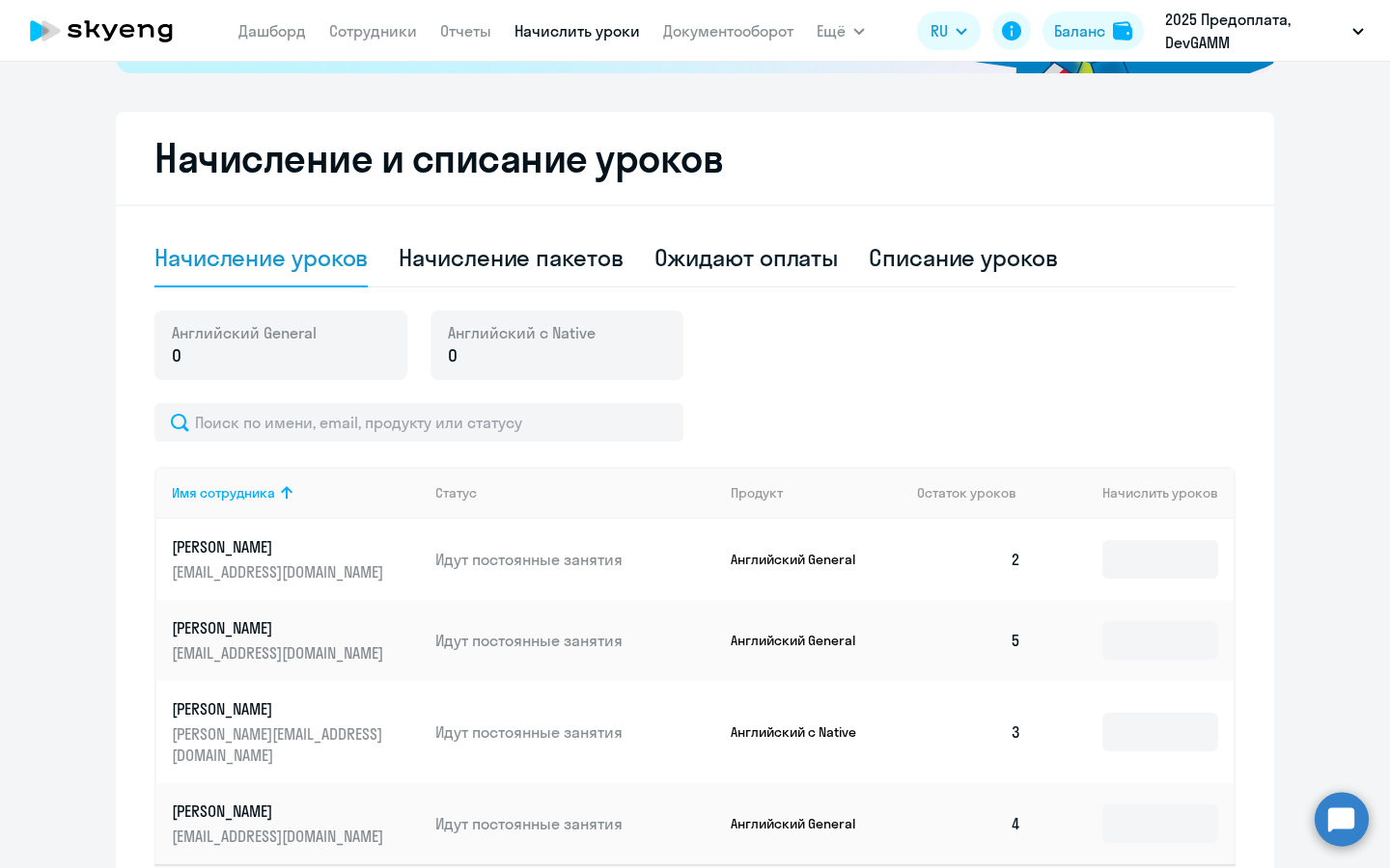
scroll to position [473, 0]
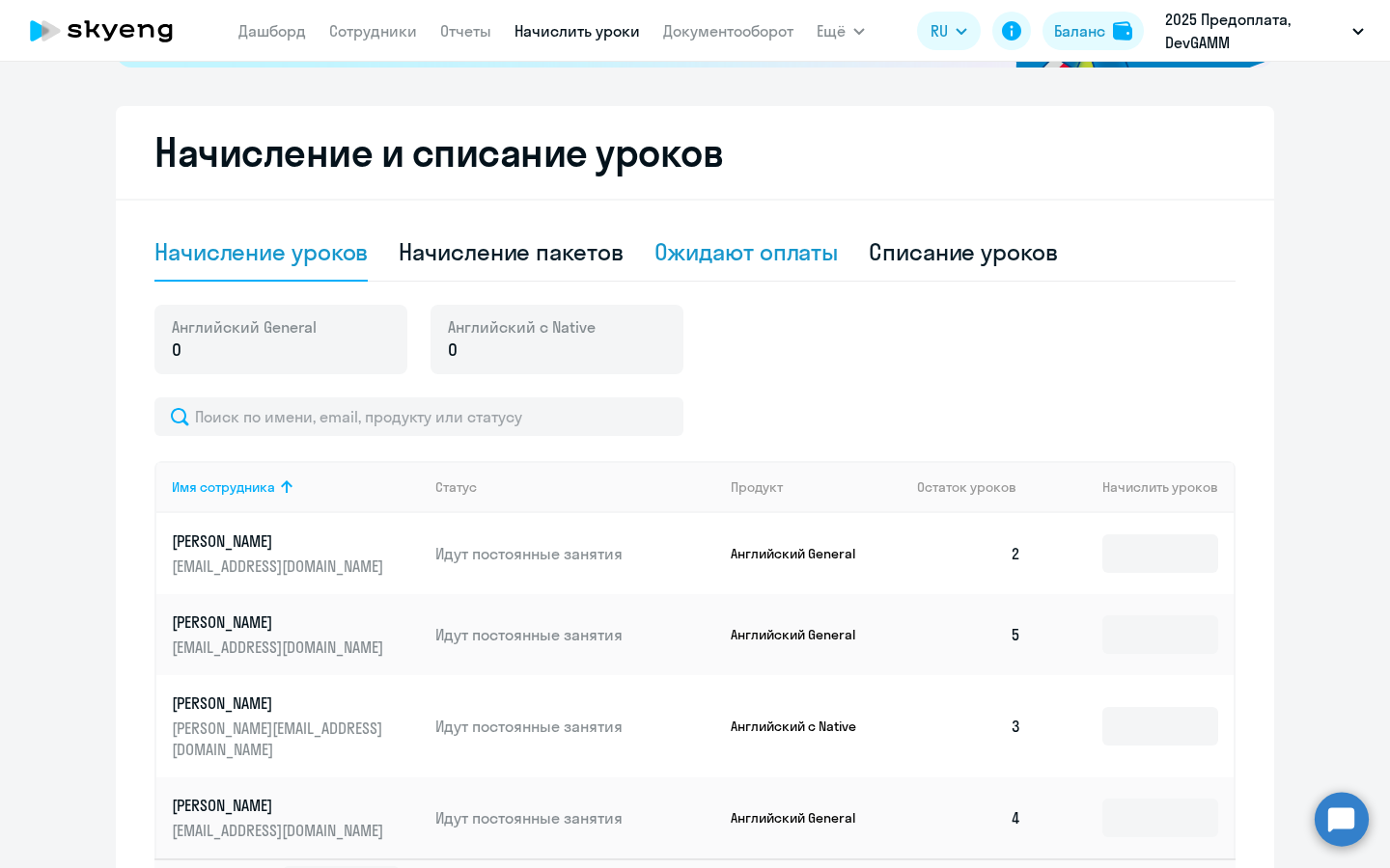
click at [780, 243] on div "Ожидают оплаты" at bounding box center [746, 252] width 184 height 31
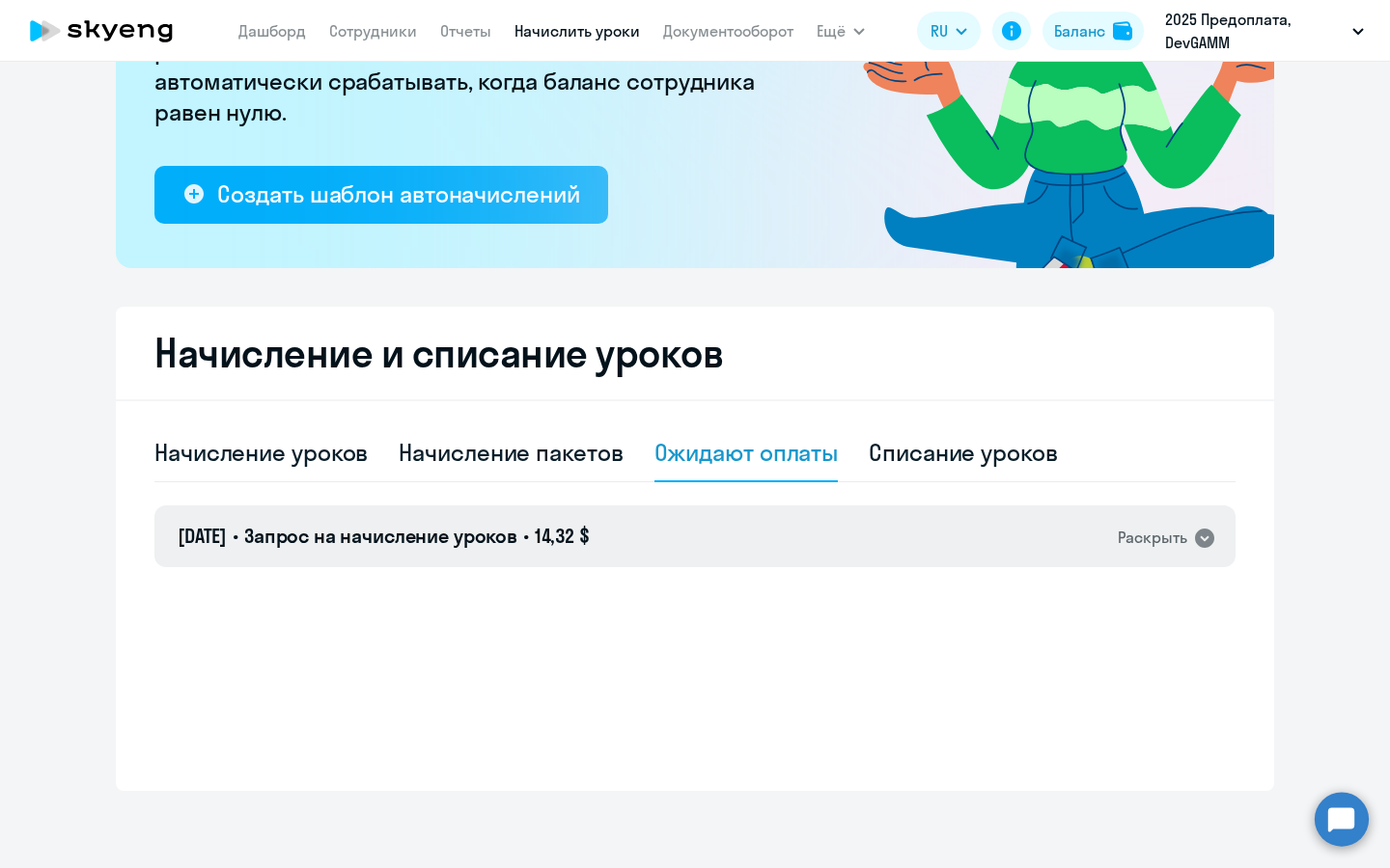
click at [419, 550] on div "[DATE] • Запрос на начисление уроков • 14,32 $ Раскрыть" at bounding box center [695, 537] width 1081 height 62
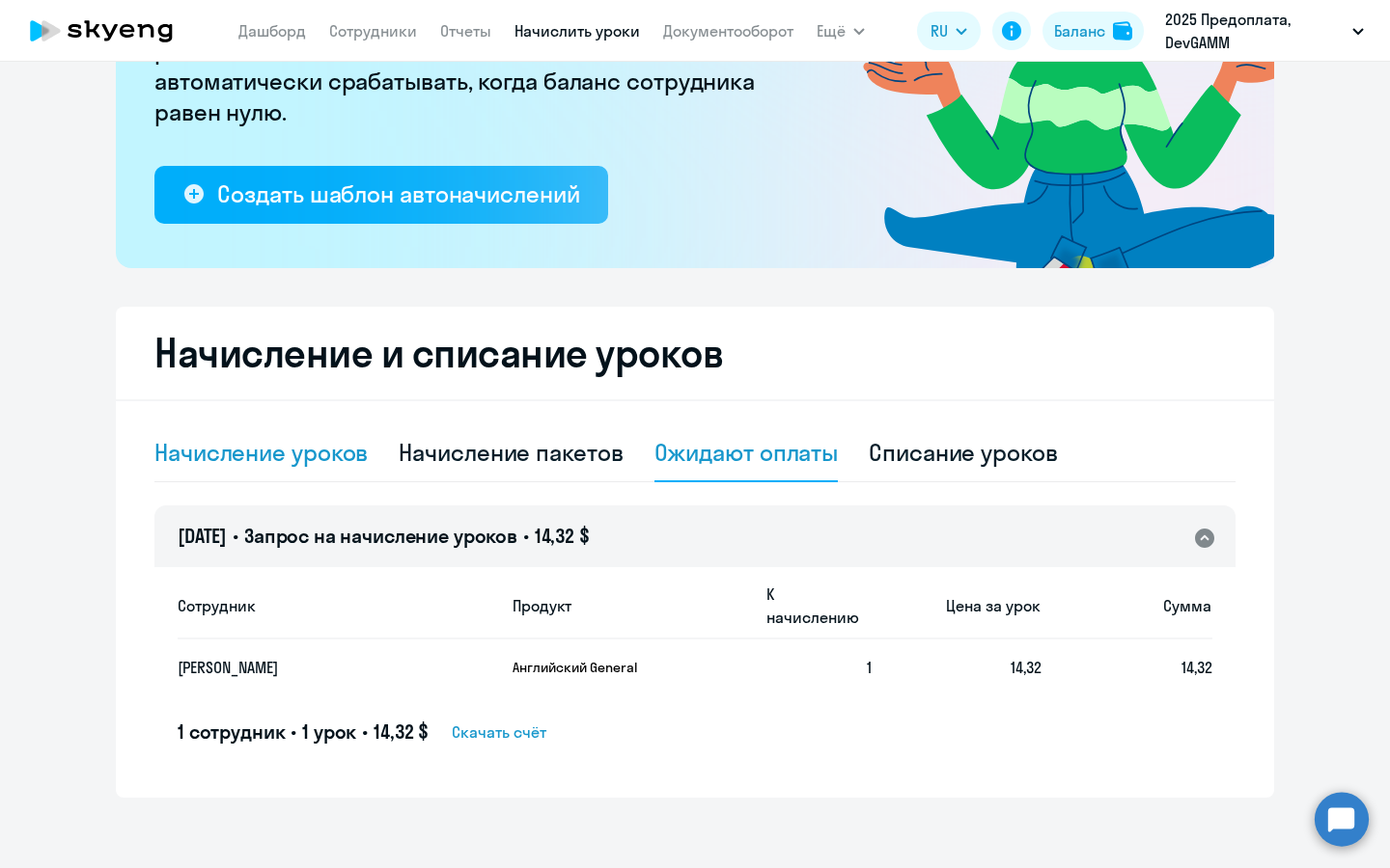
click at [328, 451] on div "Начисление уроков" at bounding box center [261, 453] width 213 height 31
select select "10"
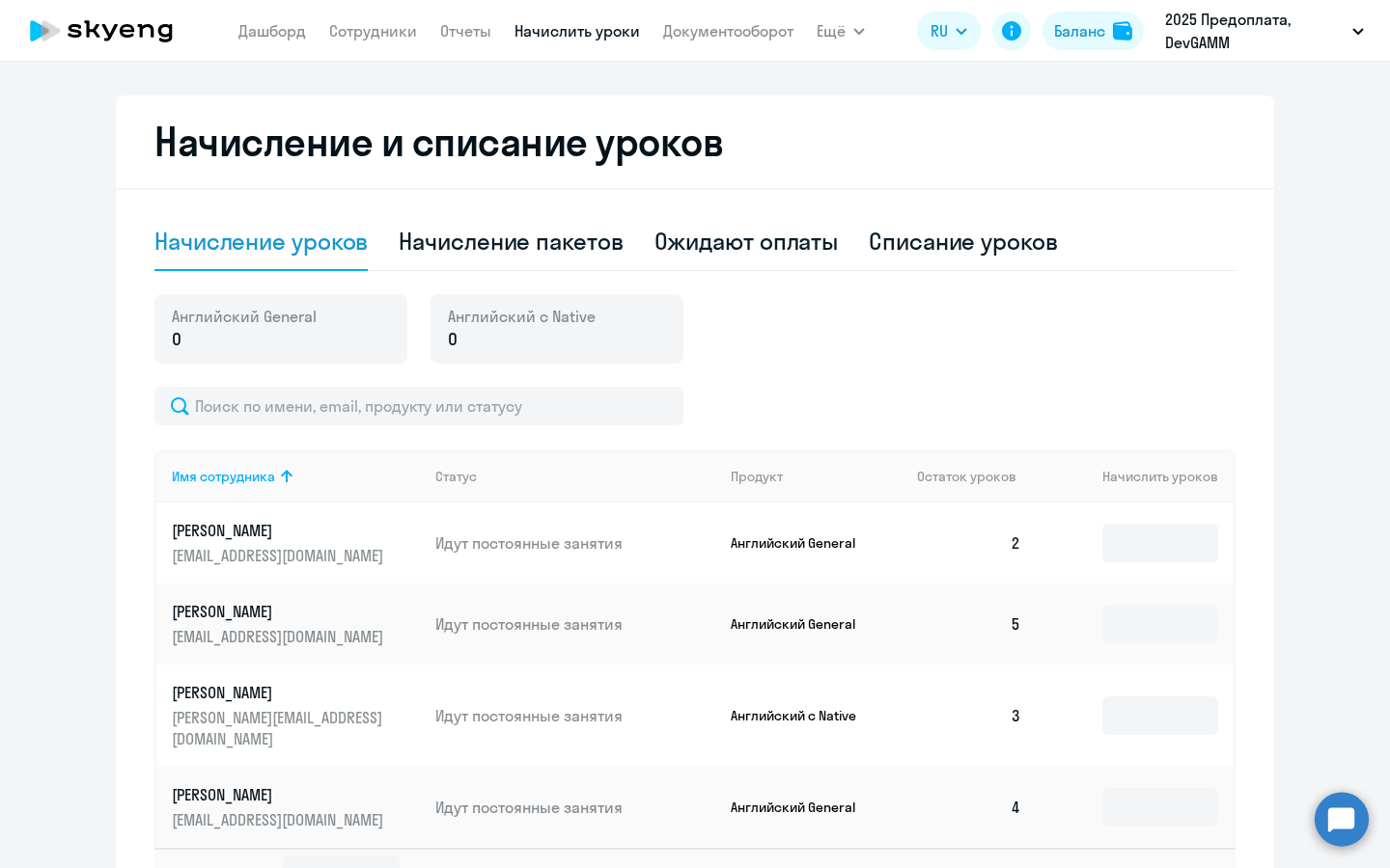
scroll to position [499, 0]
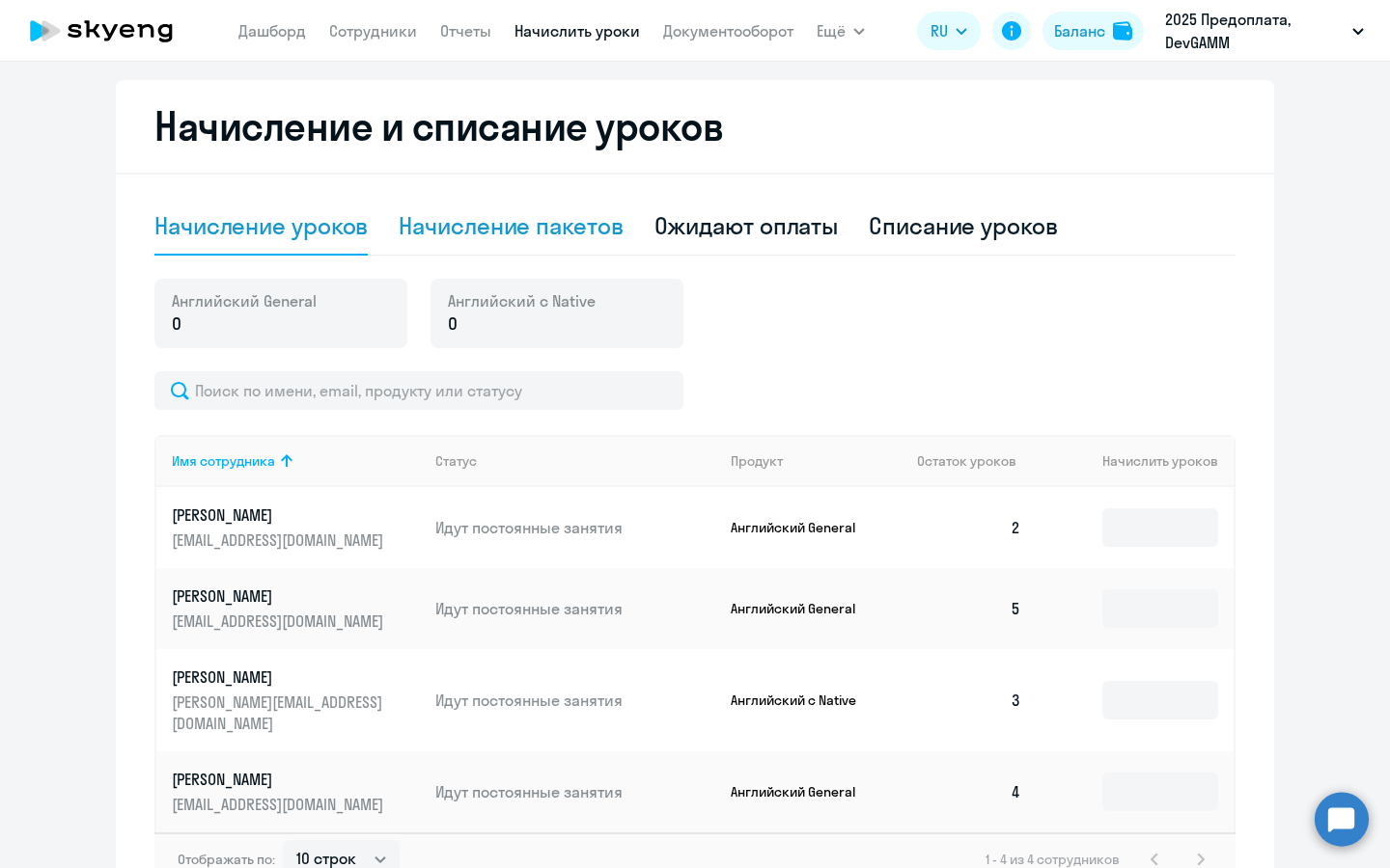
click at [552, 240] on div "Начисление пакетов" at bounding box center [511, 226] width 224 height 31
select select "10"
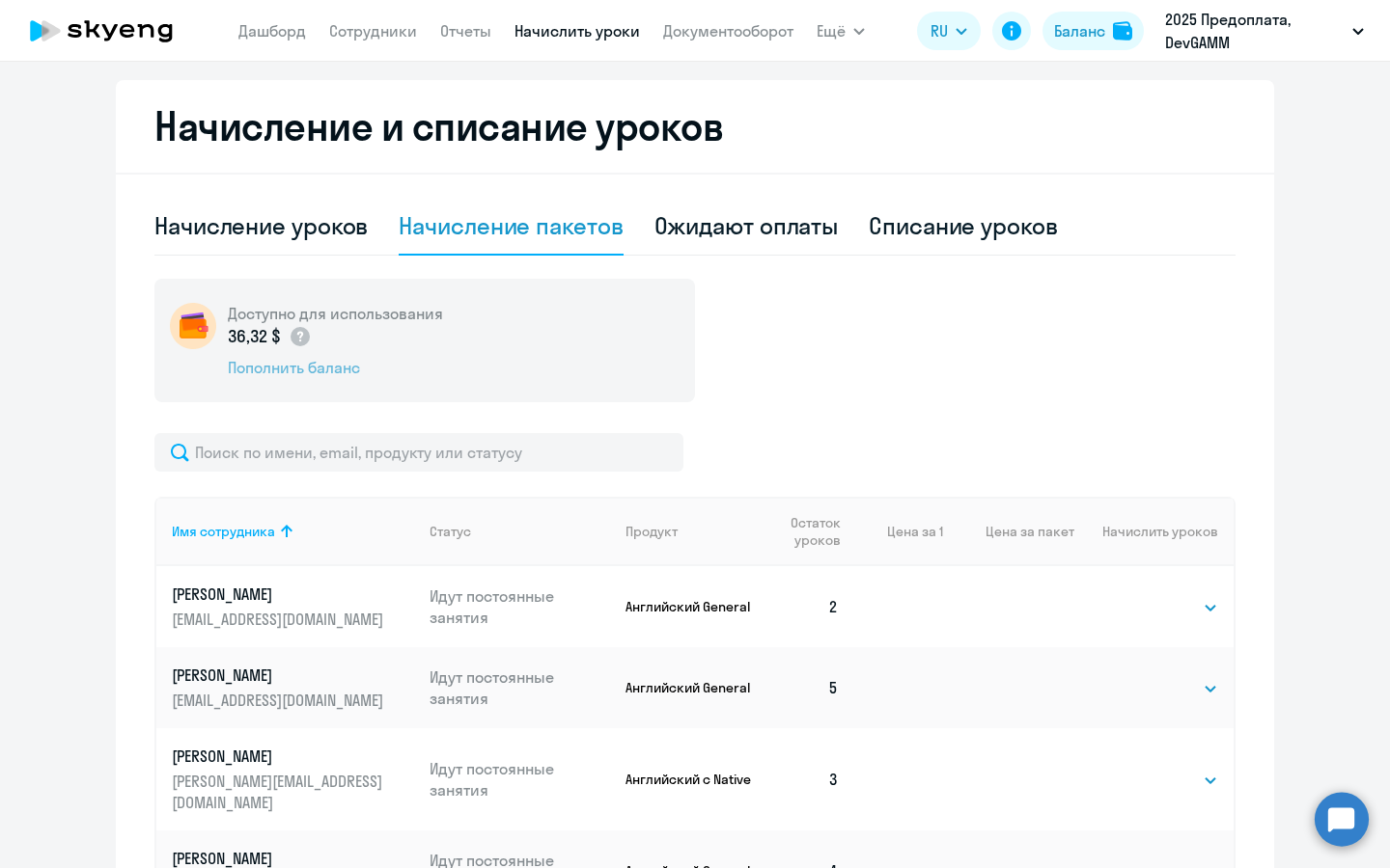
click at [329, 361] on div "Пополнить баланс" at bounding box center [335, 368] width 215 height 21
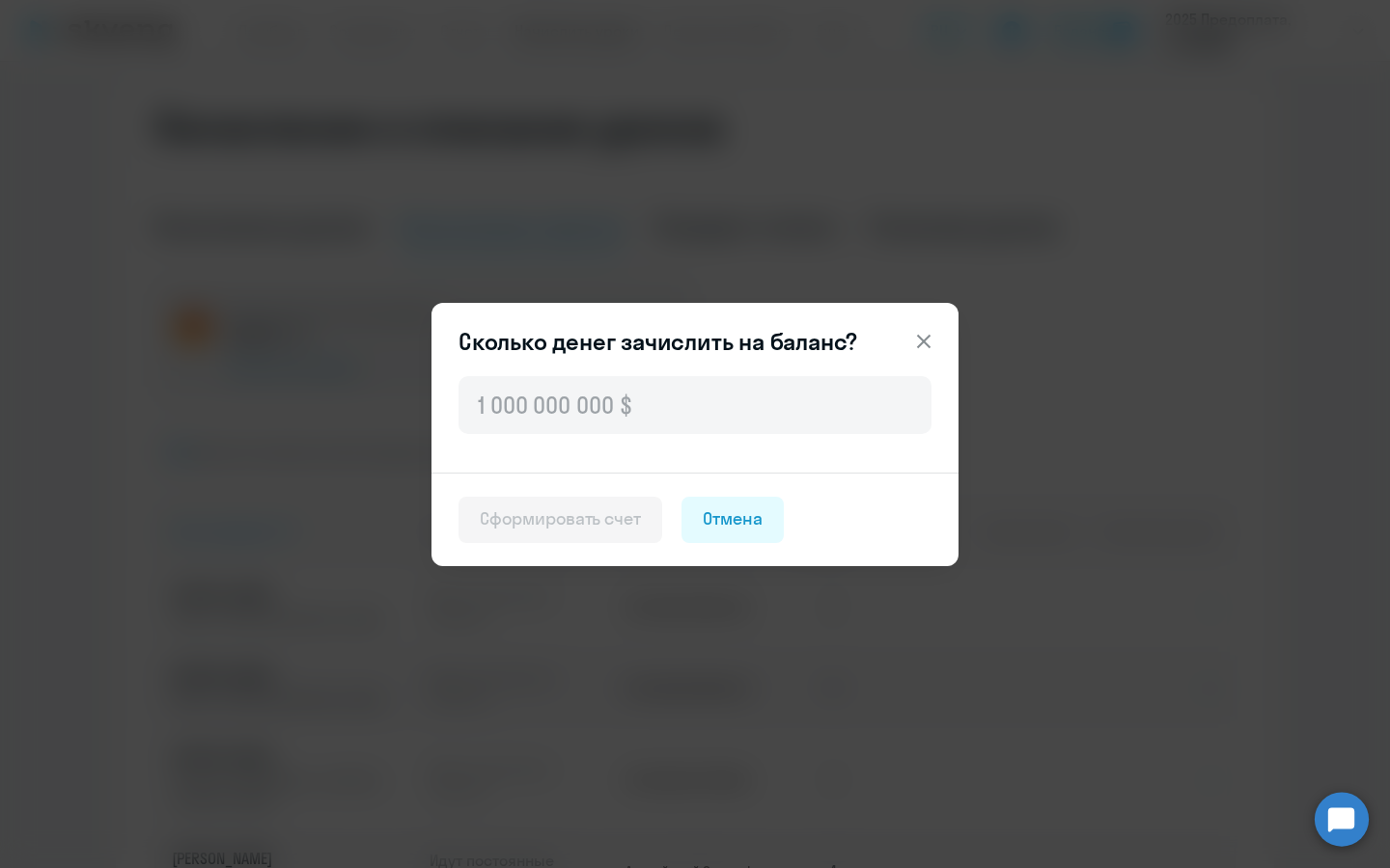
click at [919, 338] on icon at bounding box center [923, 342] width 23 height 23
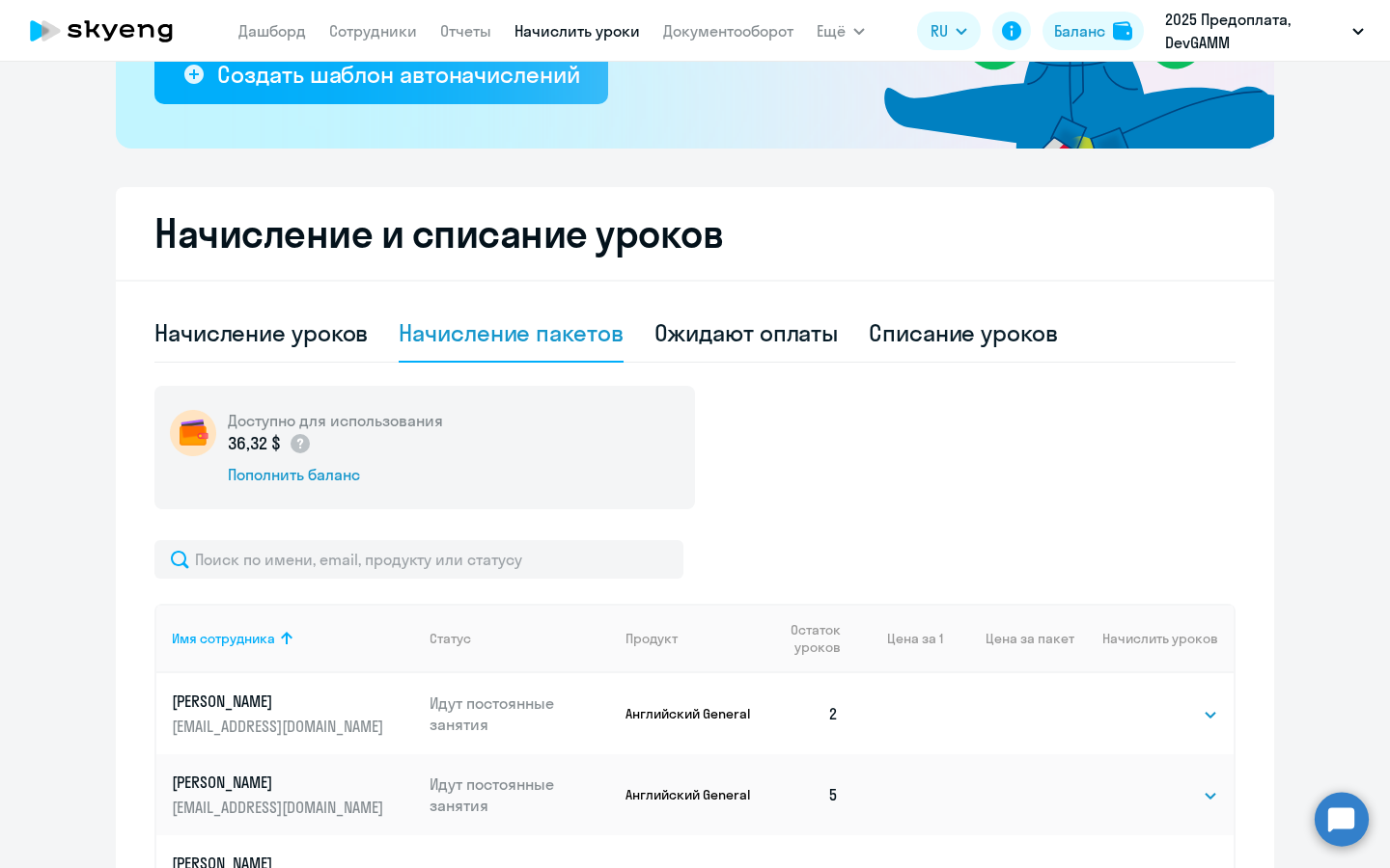
scroll to position [391, 0]
click at [298, 482] on div "Пополнить баланс" at bounding box center [335, 476] width 215 height 21
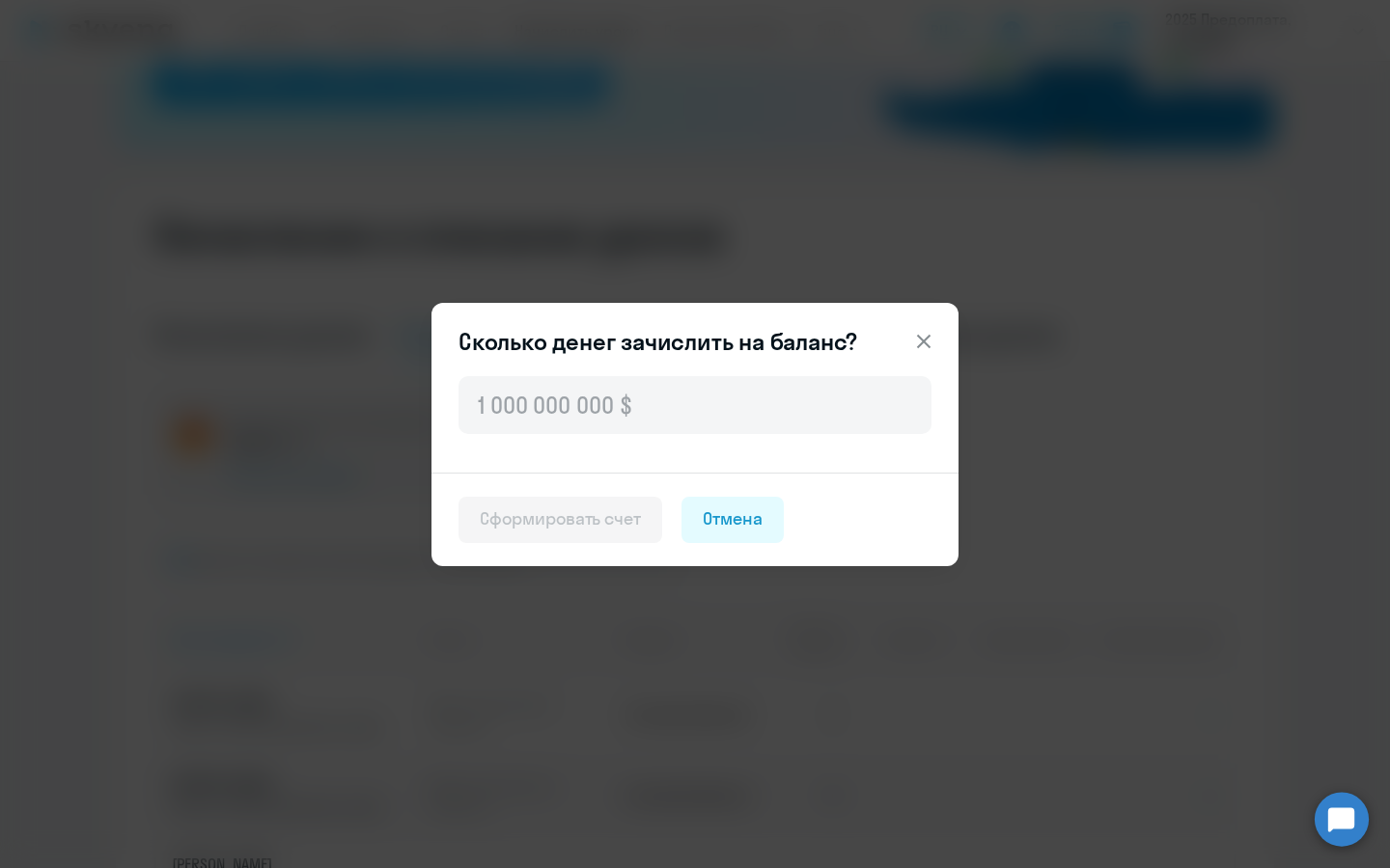
click at [920, 346] on icon at bounding box center [923, 341] width 14 height 14
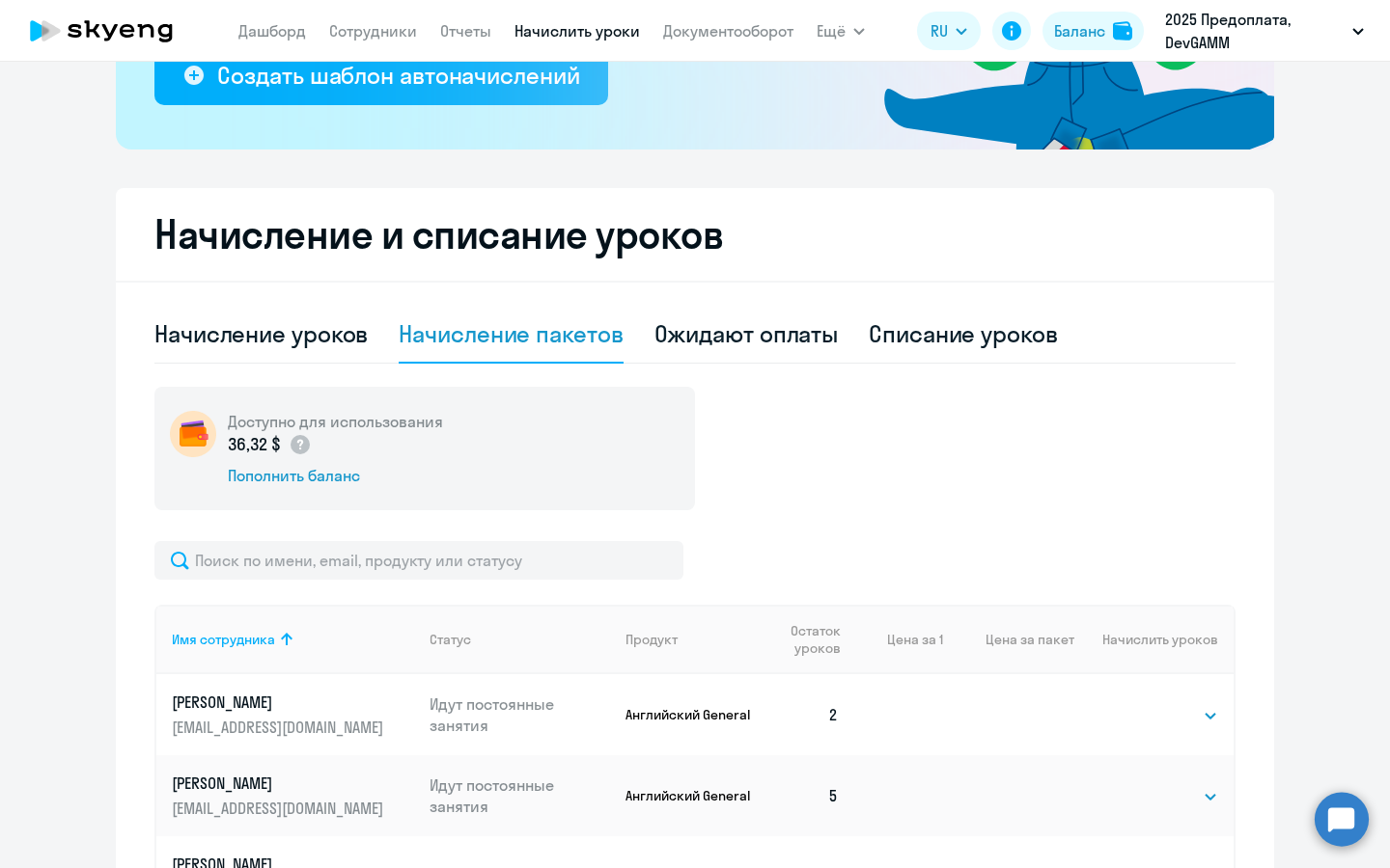
scroll to position [393, 0]
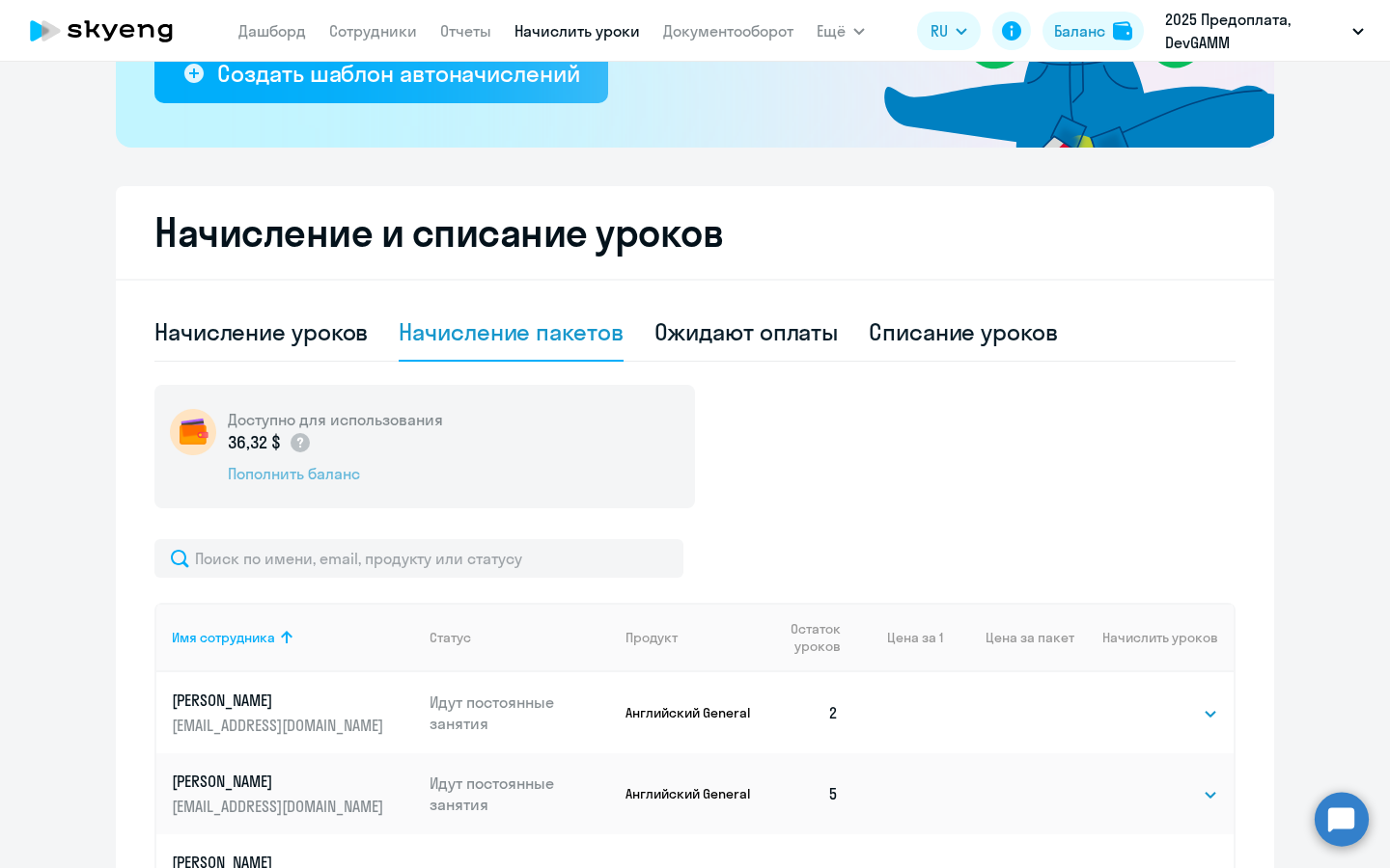
click at [293, 479] on div "Пополнить баланс" at bounding box center [335, 474] width 215 height 21
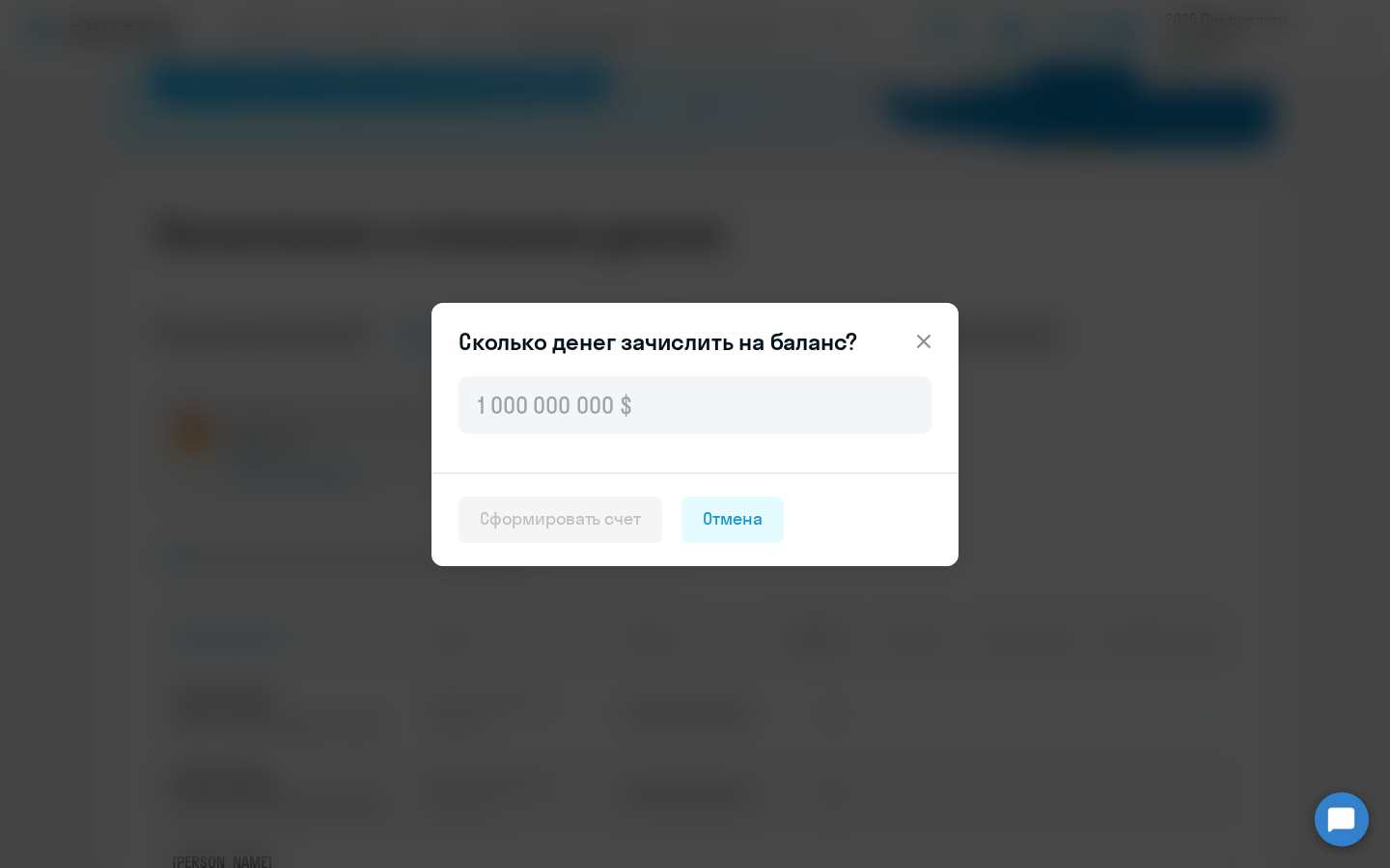
click at [920, 342] on icon at bounding box center [923, 342] width 23 height 23
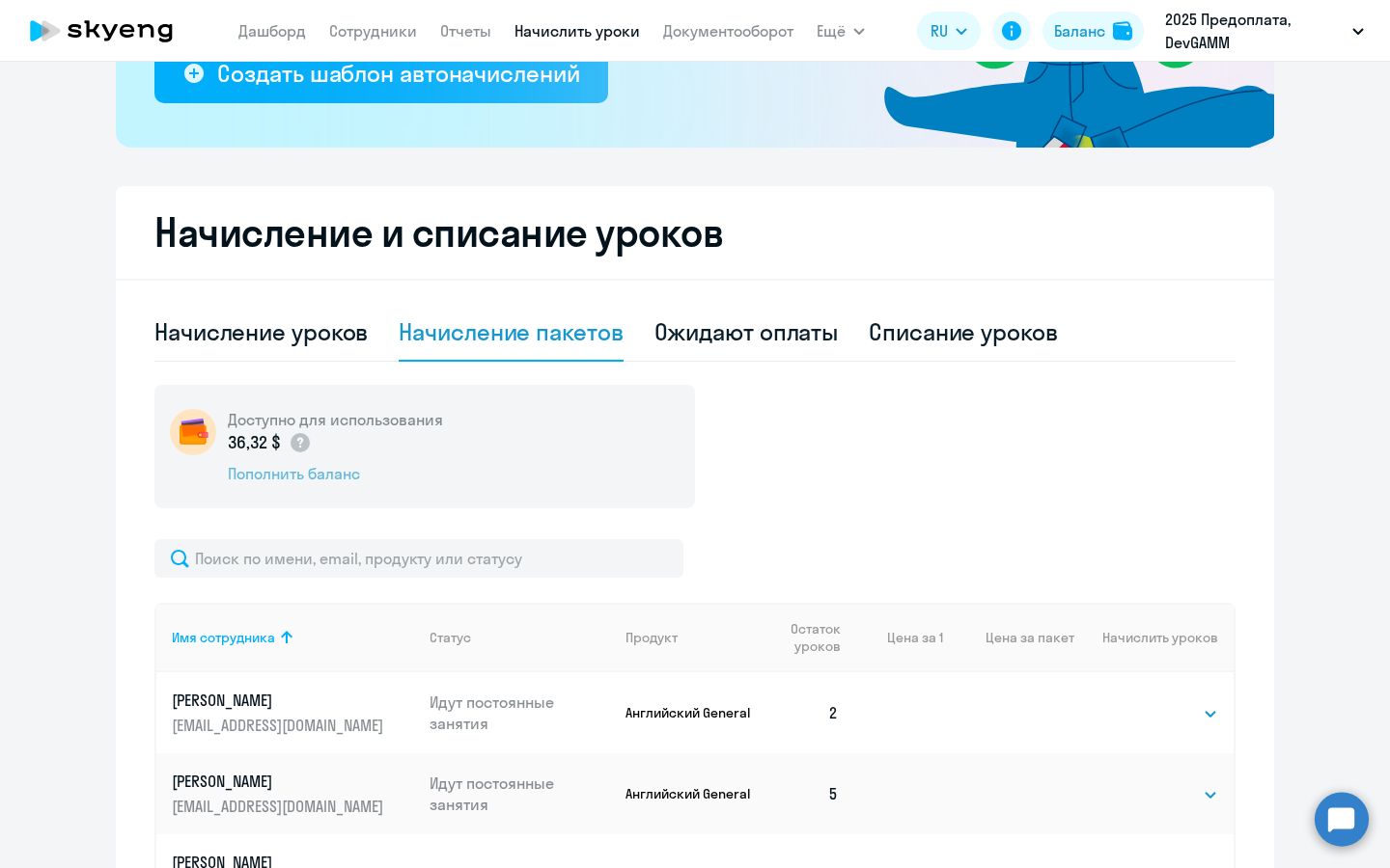
click at [345, 478] on div "Пополнить баланс" at bounding box center [335, 474] width 215 height 21
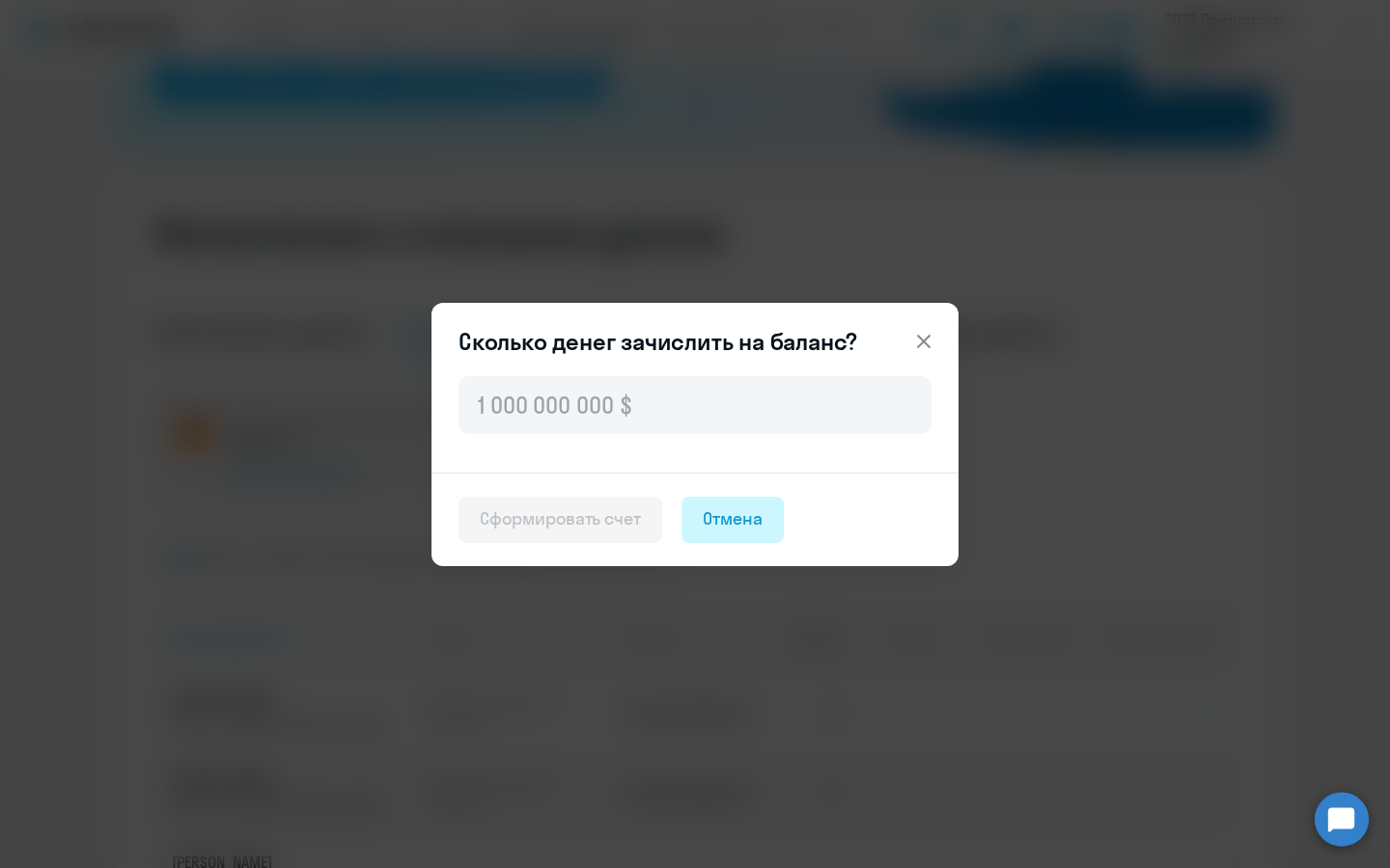
click at [759, 526] on div "Отмена" at bounding box center [732, 519] width 60 height 25
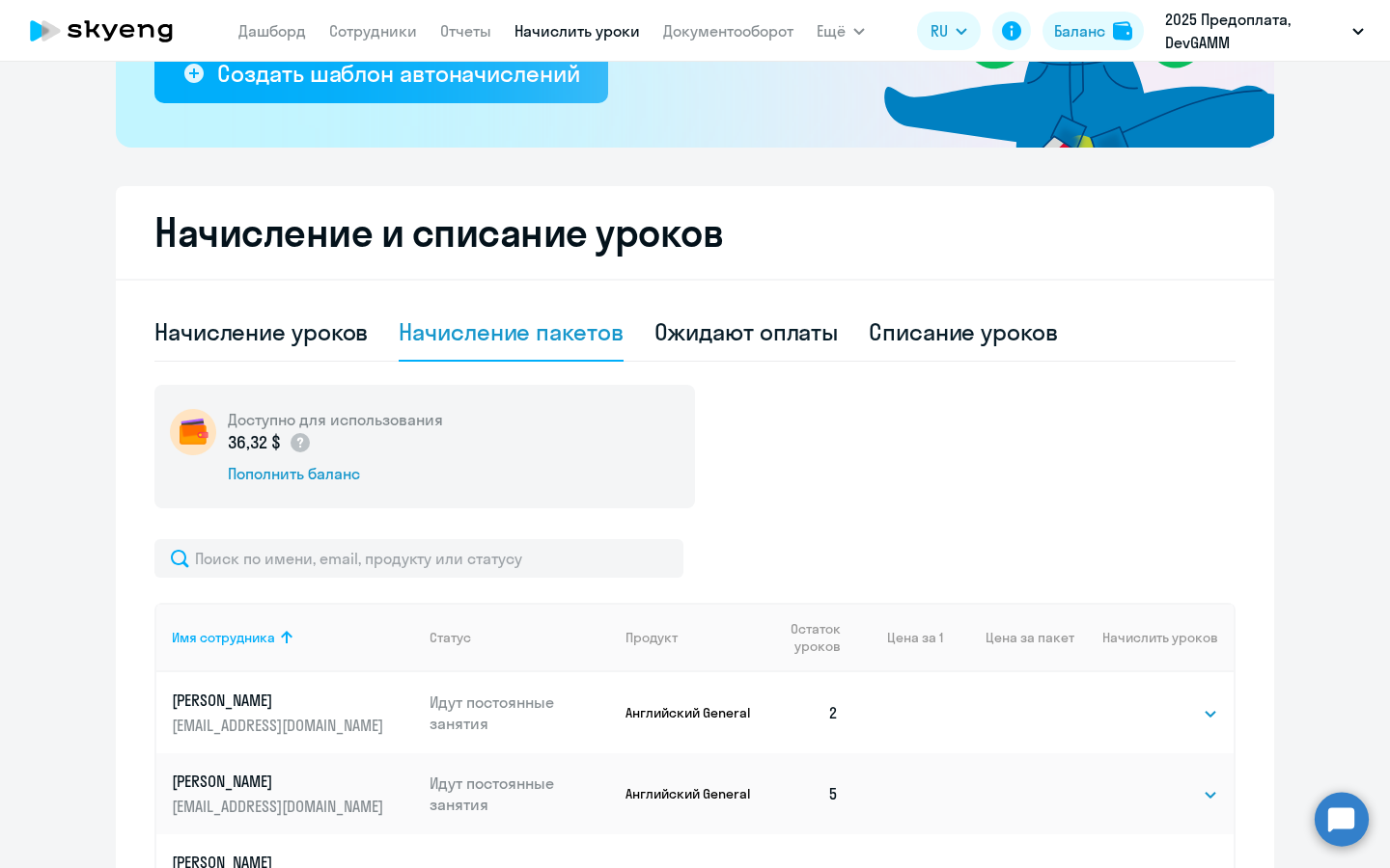
click at [863, 535] on div "Доступно для использования 36,32 $ Пополнить баланс Имя сотрудника Статус Проду…" at bounding box center [695, 728] width 1081 height 686
click at [355, 42] on nav "[PERSON_NAME] Отчеты Начислить уроки Документооборот" at bounding box center [516, 31] width 555 height 39
click at [391, 32] on link "Сотрудники" at bounding box center [373, 31] width 88 height 19
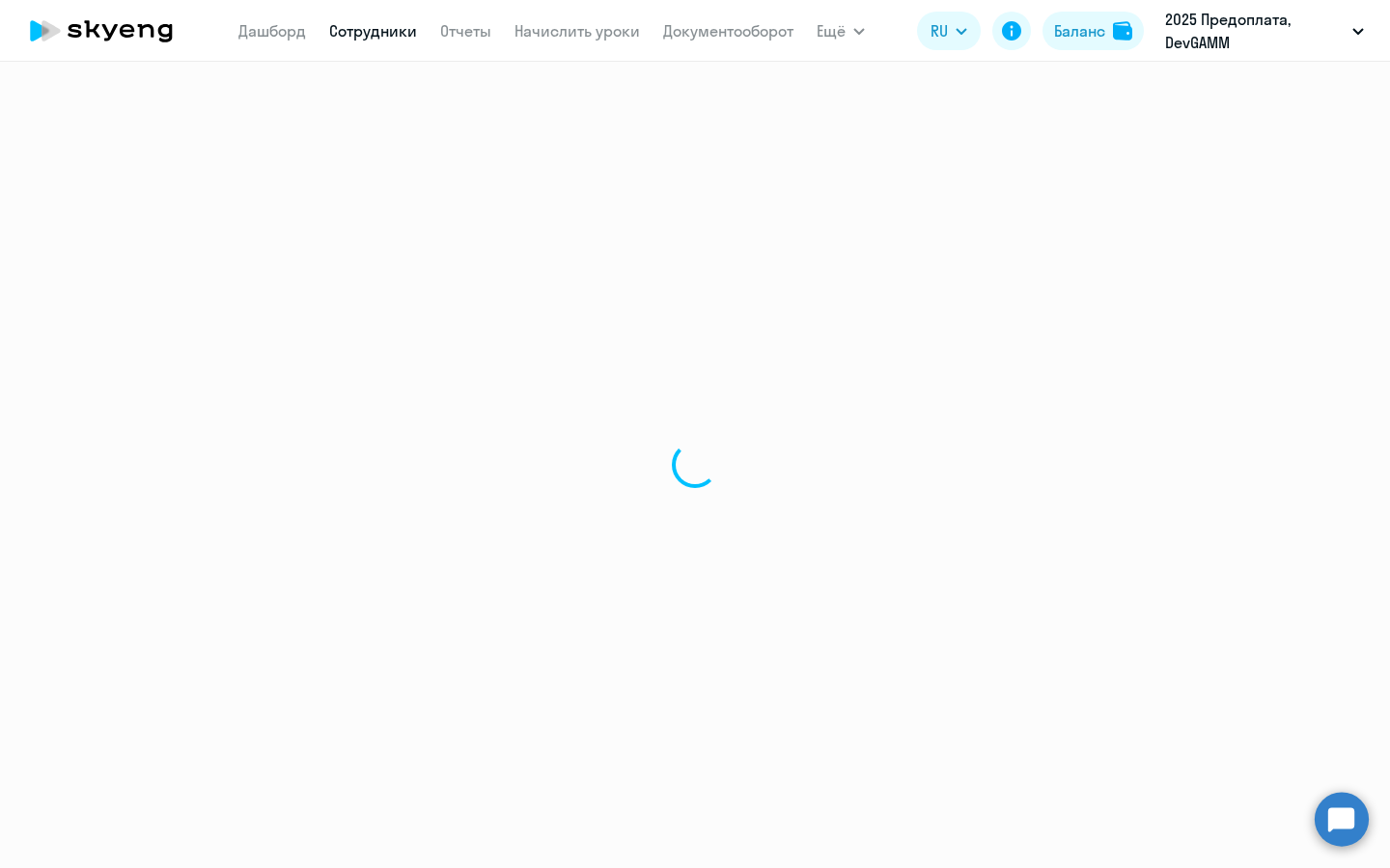
select select "30"
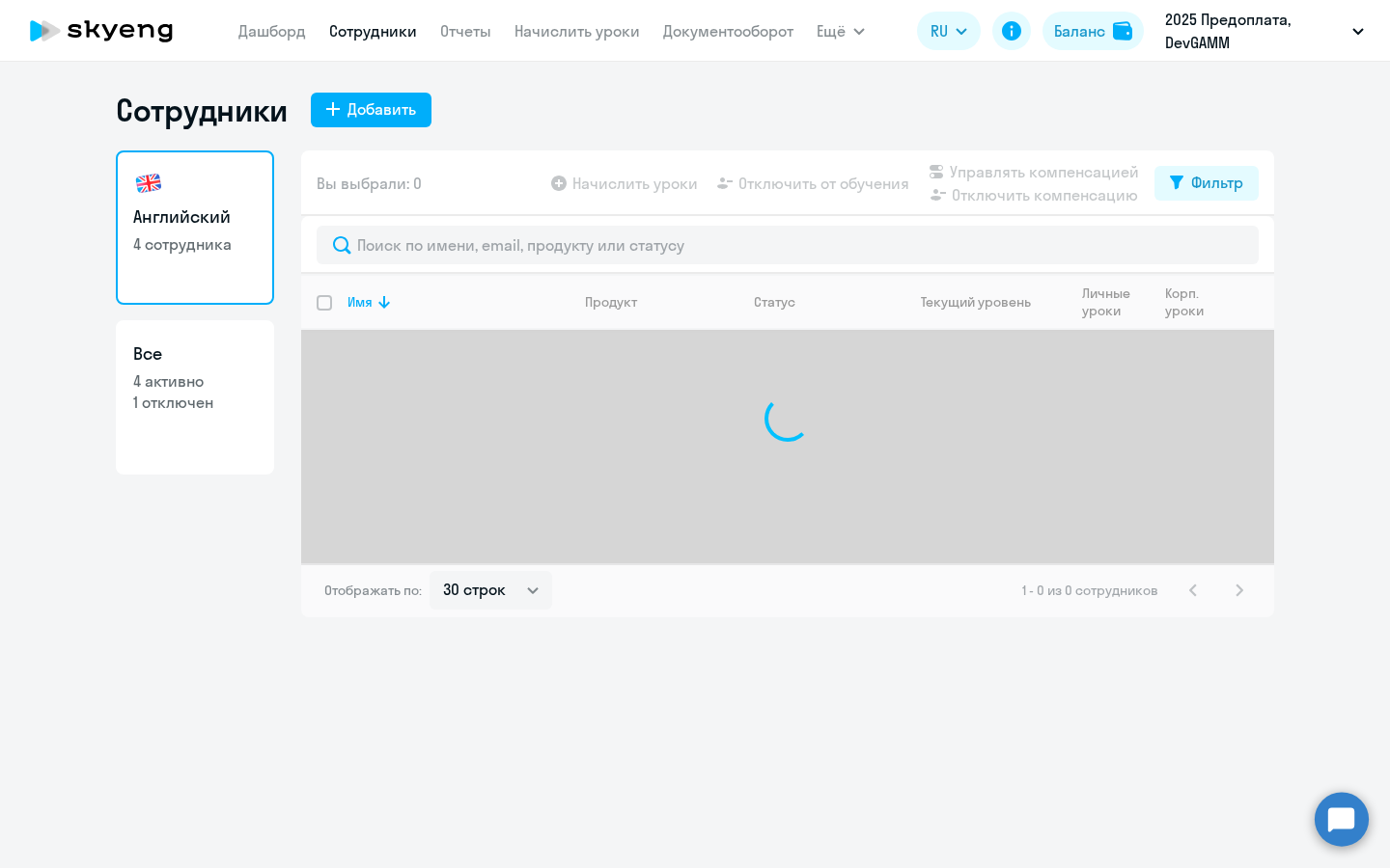
click at [298, 46] on nav "[PERSON_NAME] Отчеты Начислить уроки Документооборот" at bounding box center [516, 31] width 555 height 39
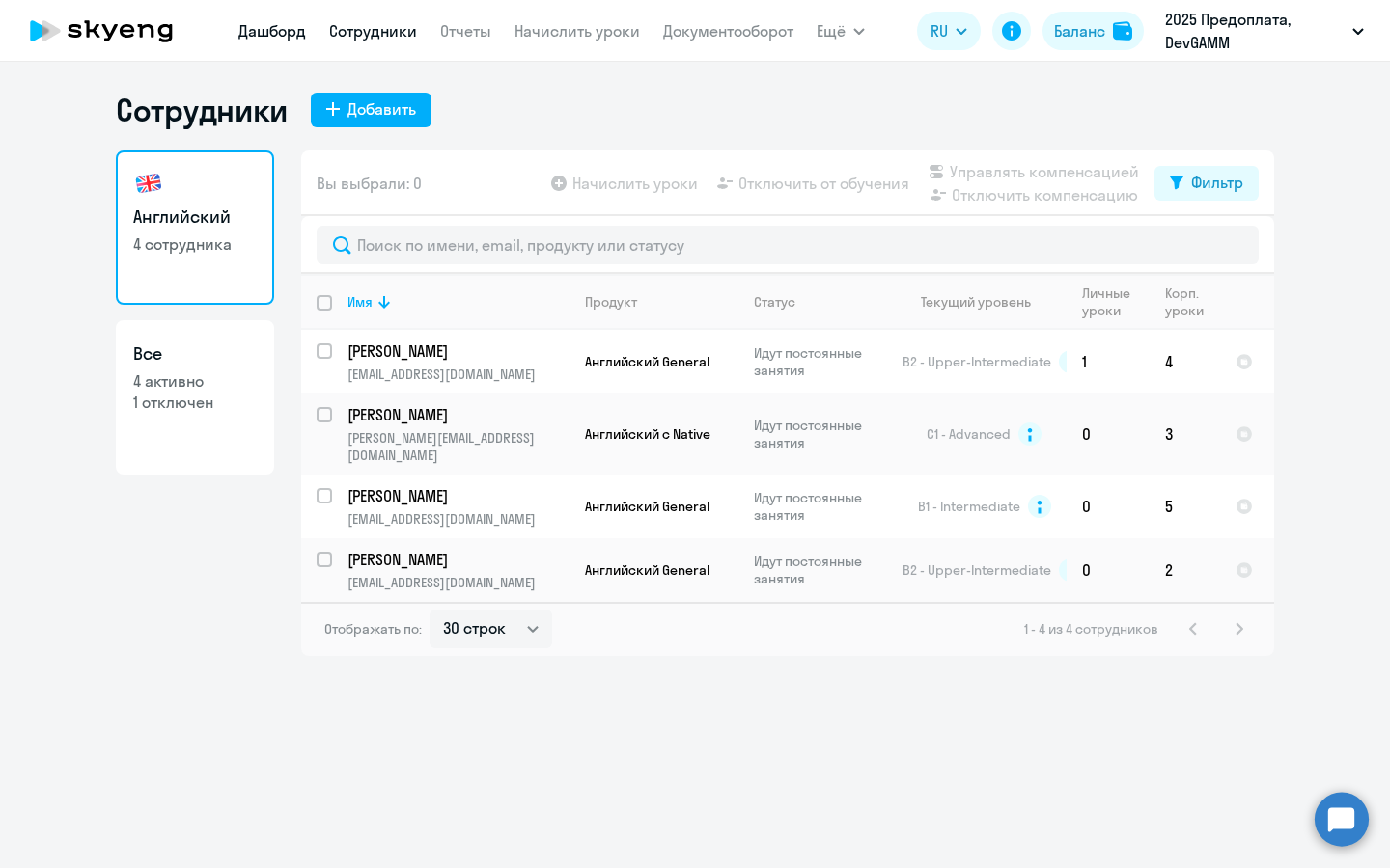
click at [265, 37] on link "Дашборд" at bounding box center [272, 31] width 68 height 19
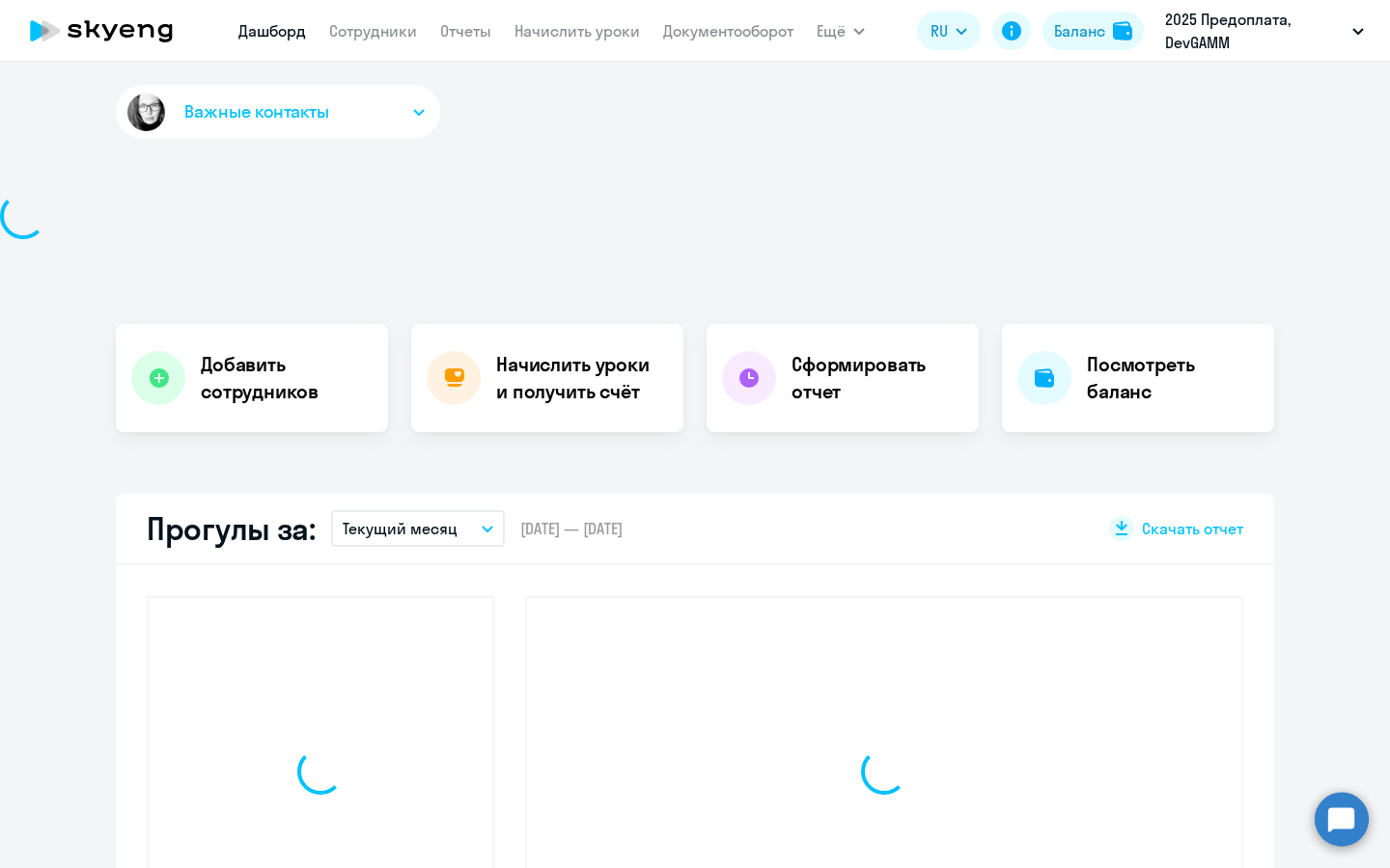
select select "30"
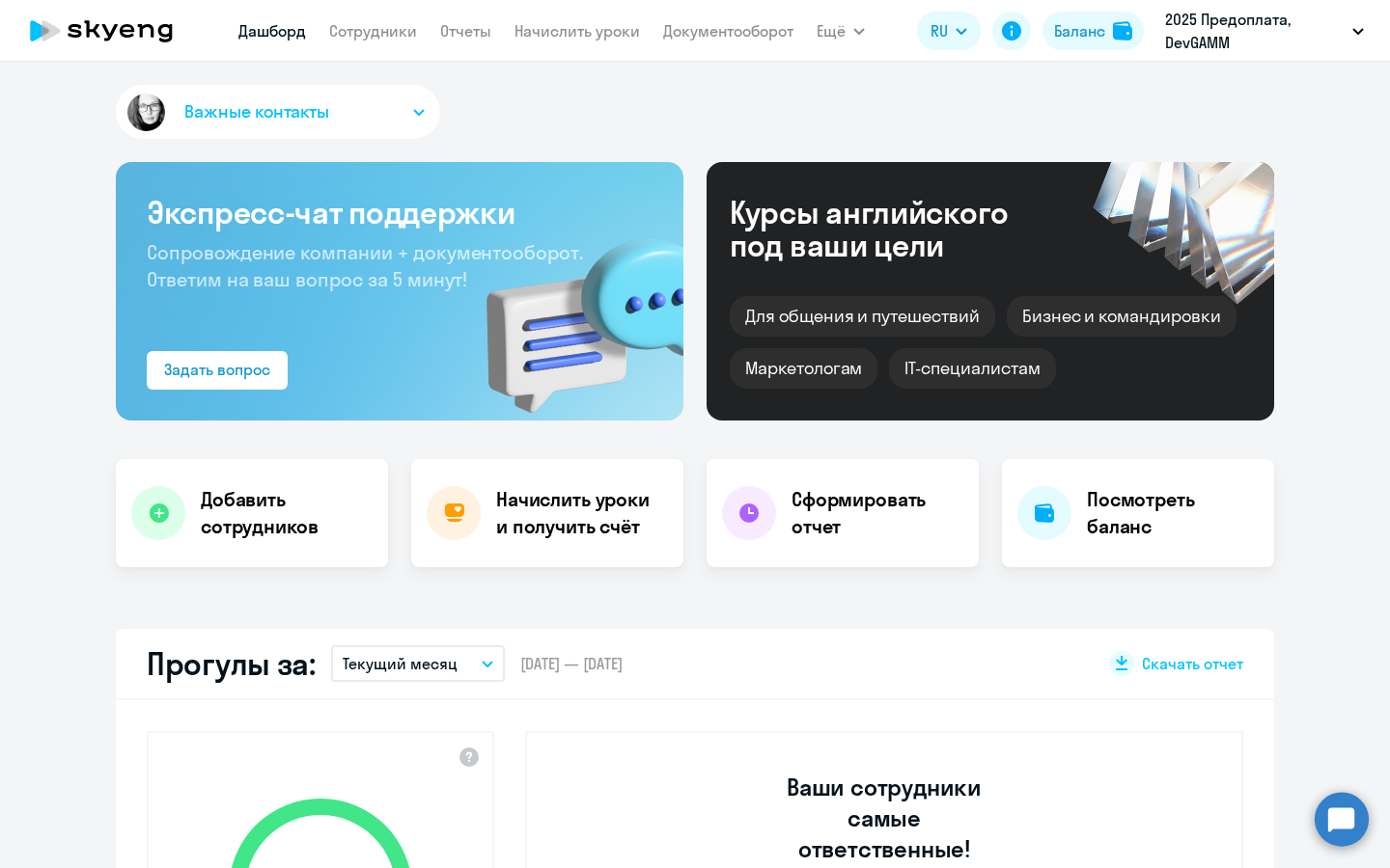
click at [91, 40] on icon at bounding box center [101, 31] width 170 height 48
click at [120, 34] on icon at bounding box center [101, 31] width 170 height 48
